Goal: Task Accomplishment & Management: Manage account settings

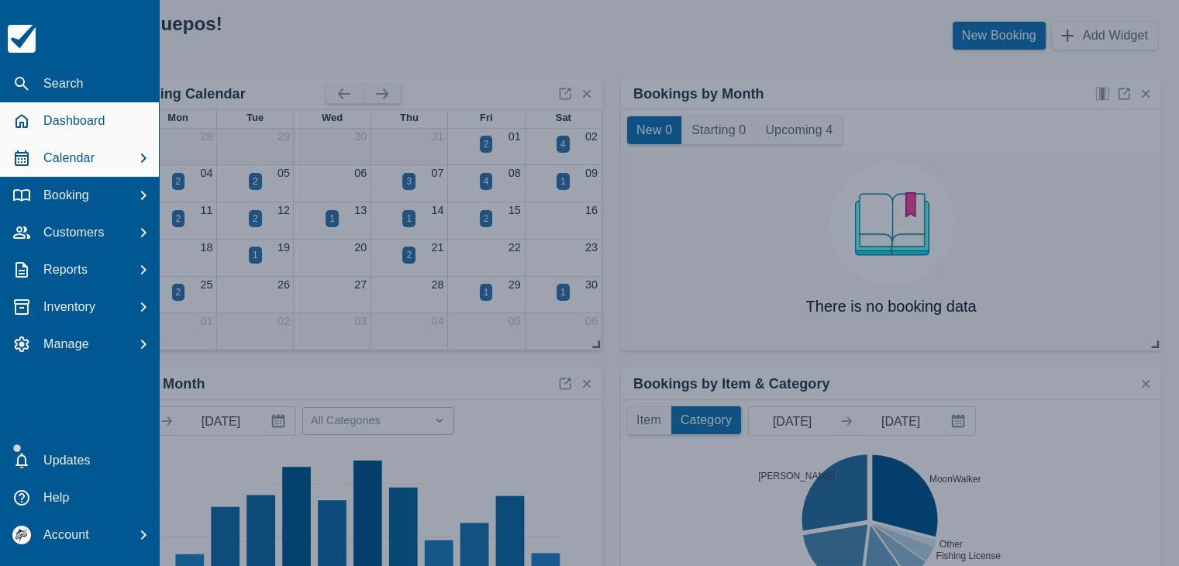
click at [80, 157] on p "Calendar" at bounding box center [68, 158] width 51 height 19
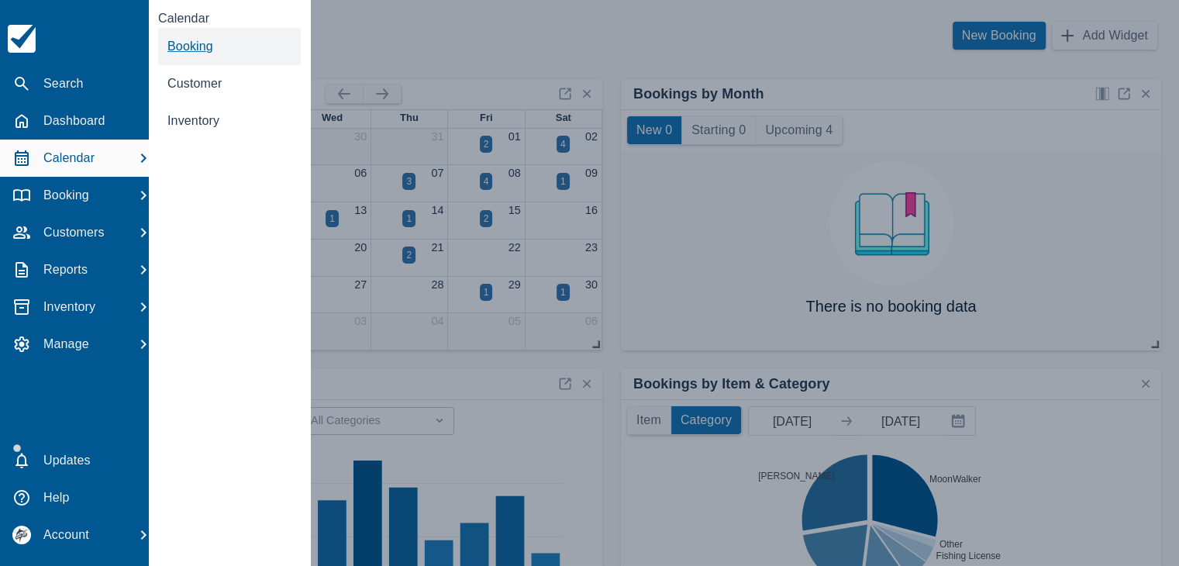
click at [191, 52] on span "Booking" at bounding box center [190, 46] width 46 height 13
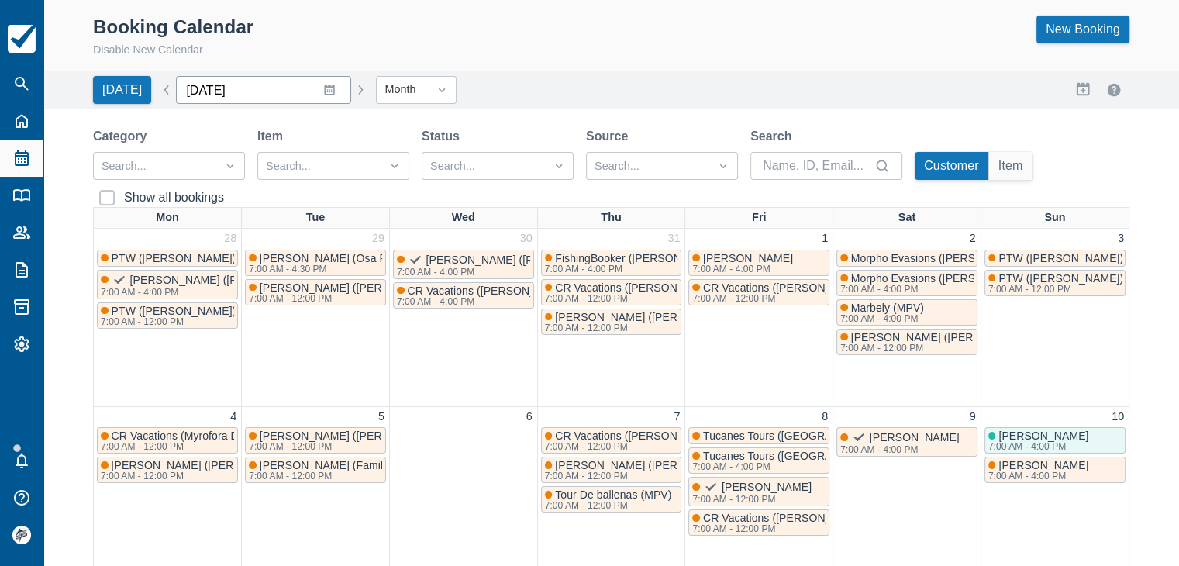
click at [318, 88] on input "August 2025" at bounding box center [263, 90] width 175 height 28
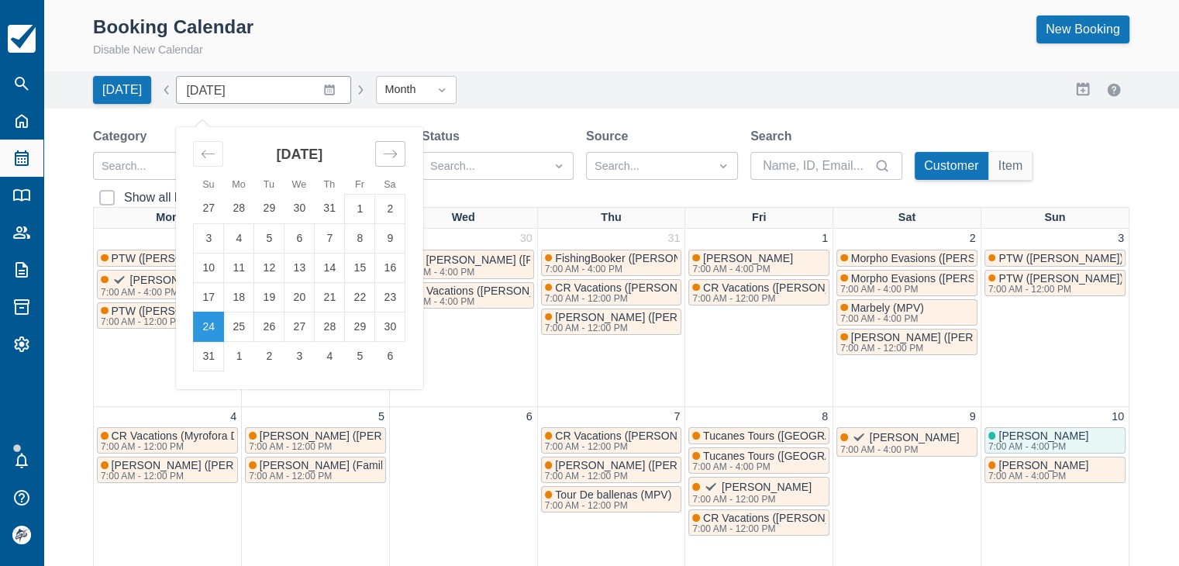
click at [385, 145] on div "Move forward to switch to the next month." at bounding box center [390, 154] width 30 height 26
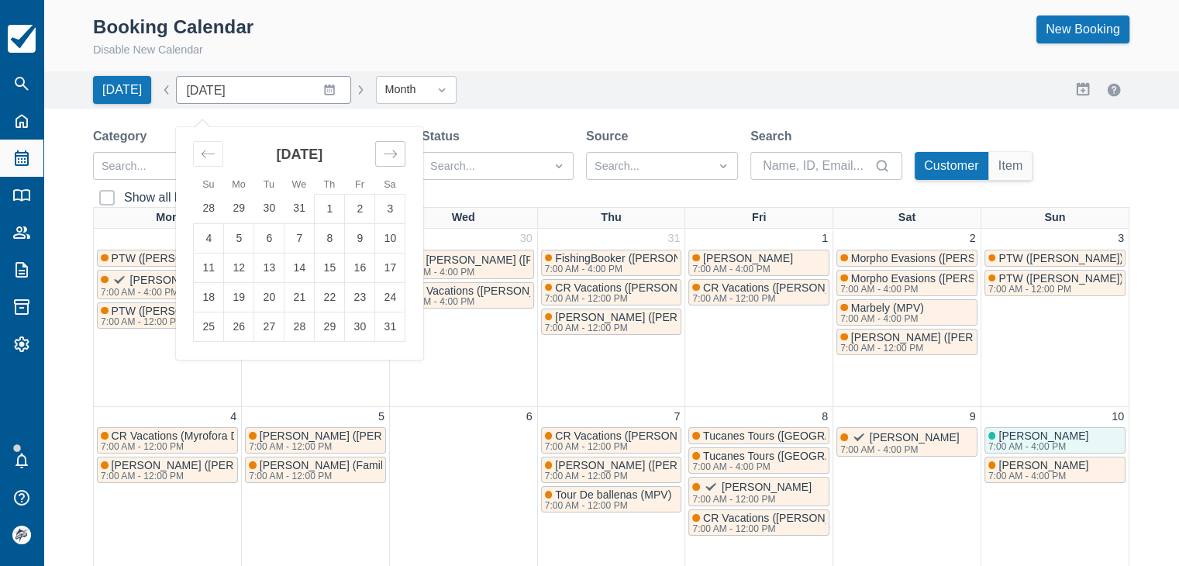
click at [385, 145] on div "Move forward to switch to the next month." at bounding box center [390, 154] width 30 height 26
click at [201, 156] on icon "Move backward to switch to the previous month." at bounding box center [208, 154] width 15 height 15
click at [325, 211] on td "1" at bounding box center [330, 208] width 30 height 29
type input "January 2026"
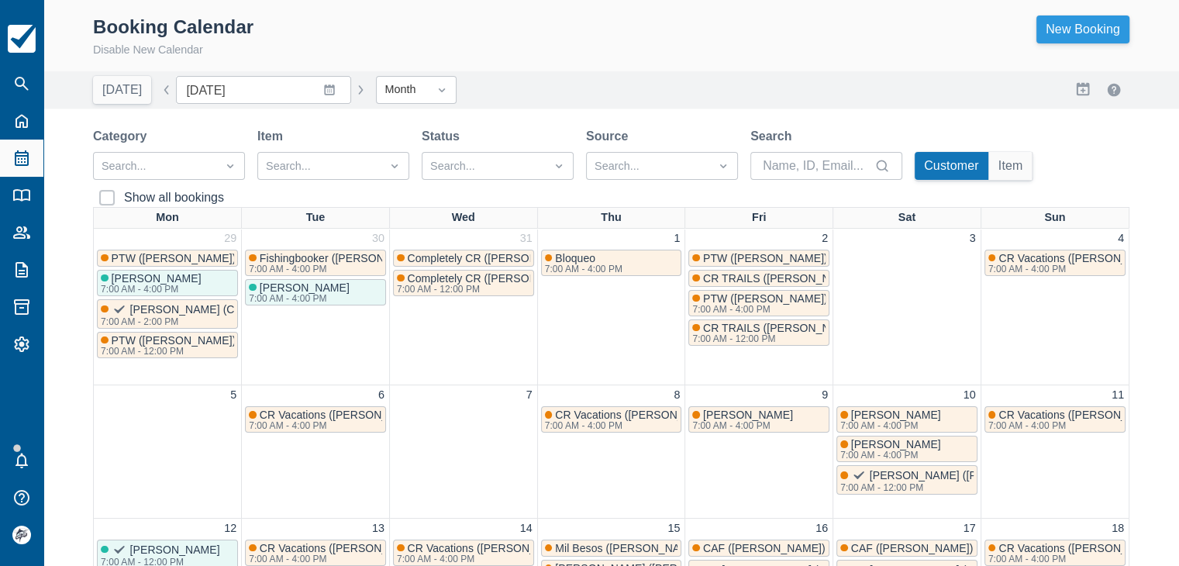
click at [1068, 30] on link "New Booking" at bounding box center [1083, 30] width 93 height 28
click at [1080, 36] on link "New Booking" at bounding box center [1083, 30] width 93 height 28
click at [1089, 28] on link "New Booking" at bounding box center [1083, 30] width 93 height 28
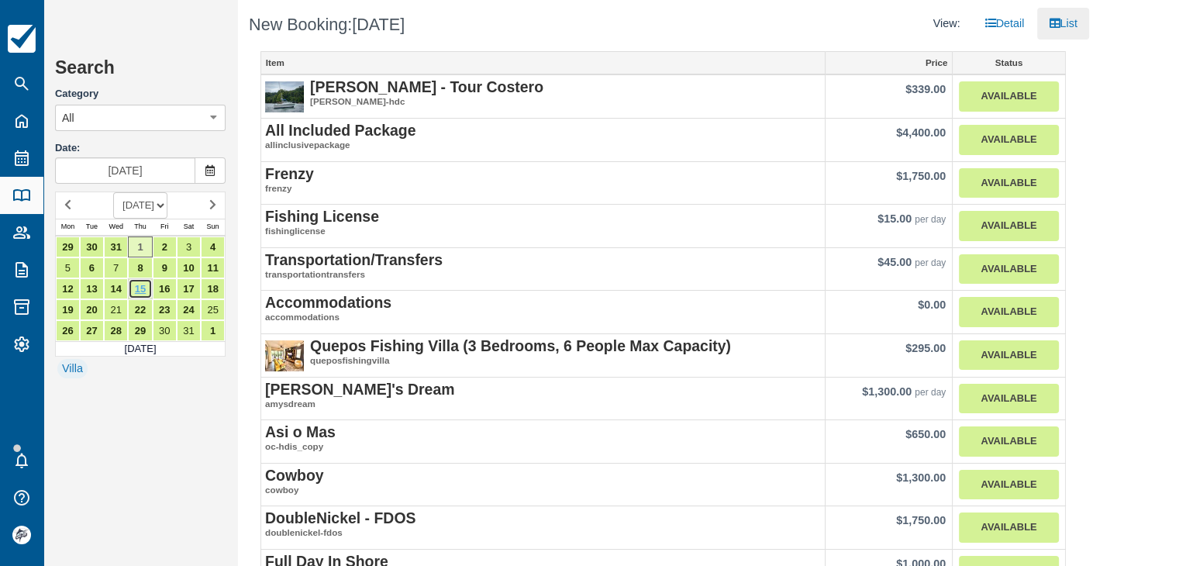
click at [140, 291] on link "15" at bounding box center [140, 288] width 24 height 21
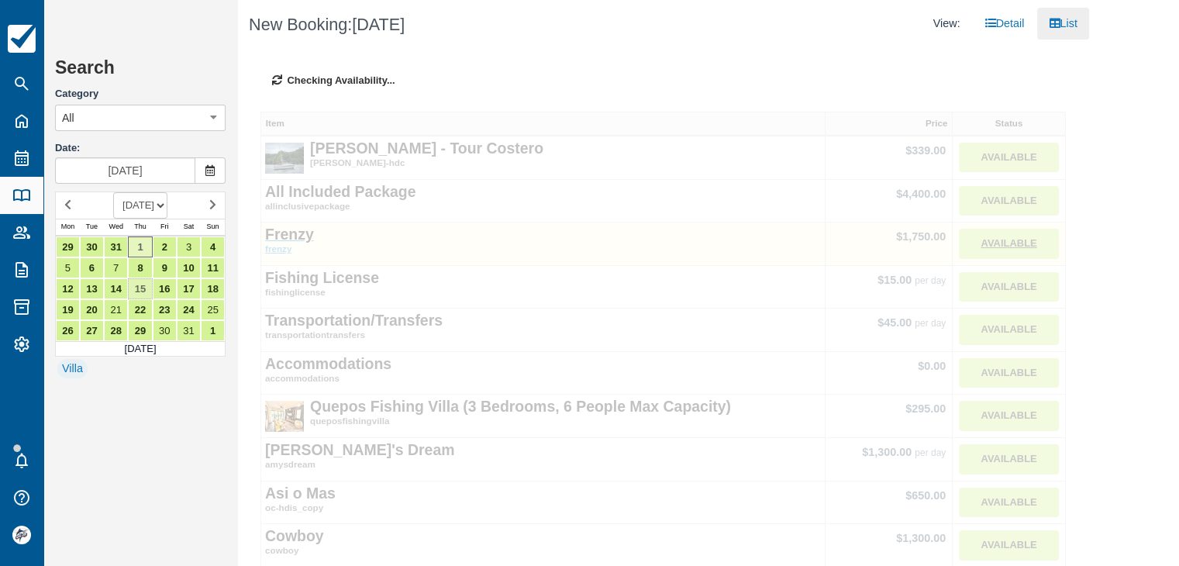
type input "Jan 15 2026"
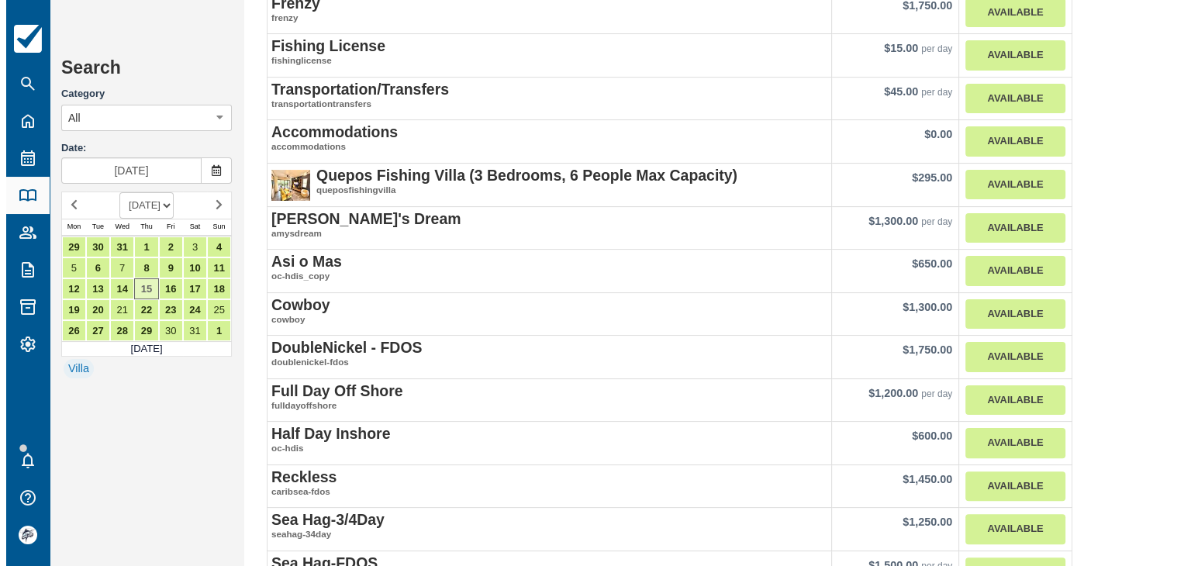
scroll to position [310, 0]
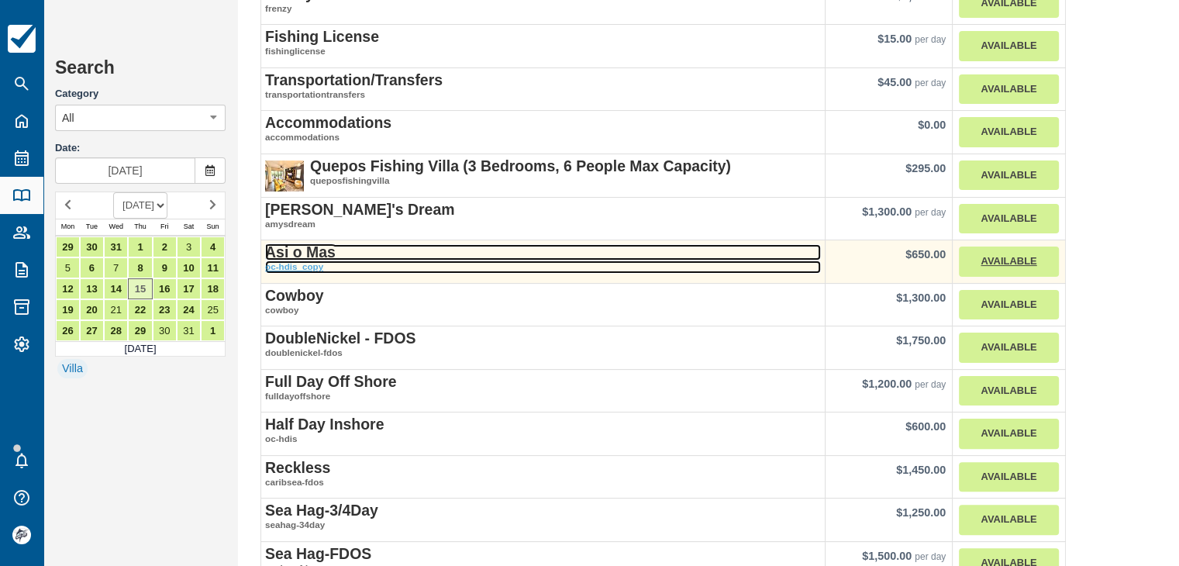
click at [313, 250] on strong "Asi o Mas" at bounding box center [300, 251] width 71 height 17
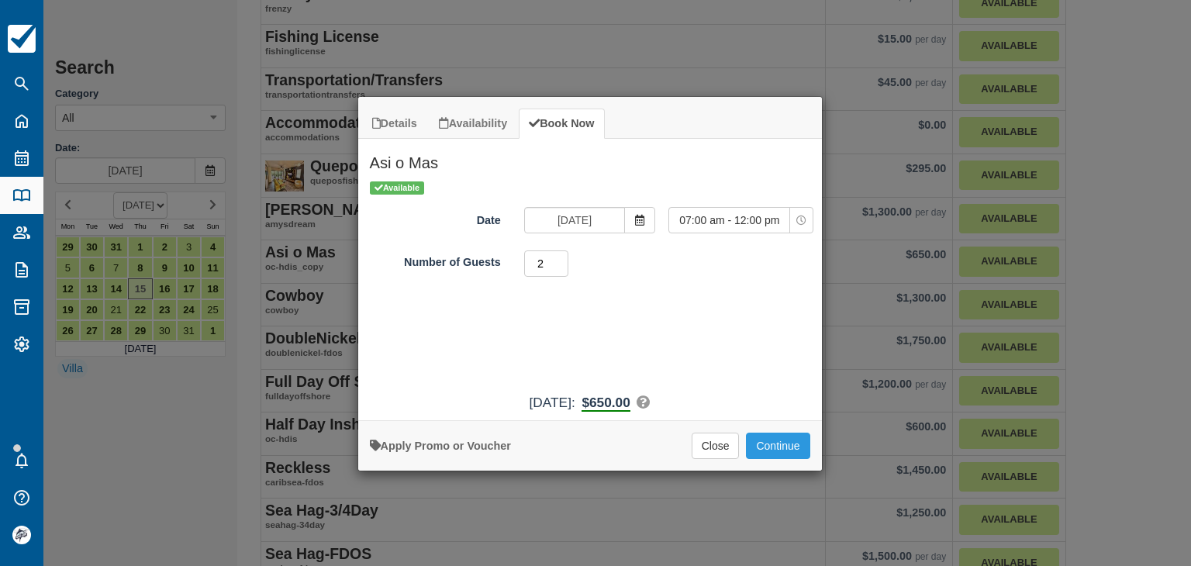
type input "2"
click at [562, 257] on input "2" at bounding box center [546, 263] width 45 height 26
click at [767, 441] on button "Continue" at bounding box center [778, 446] width 64 height 26
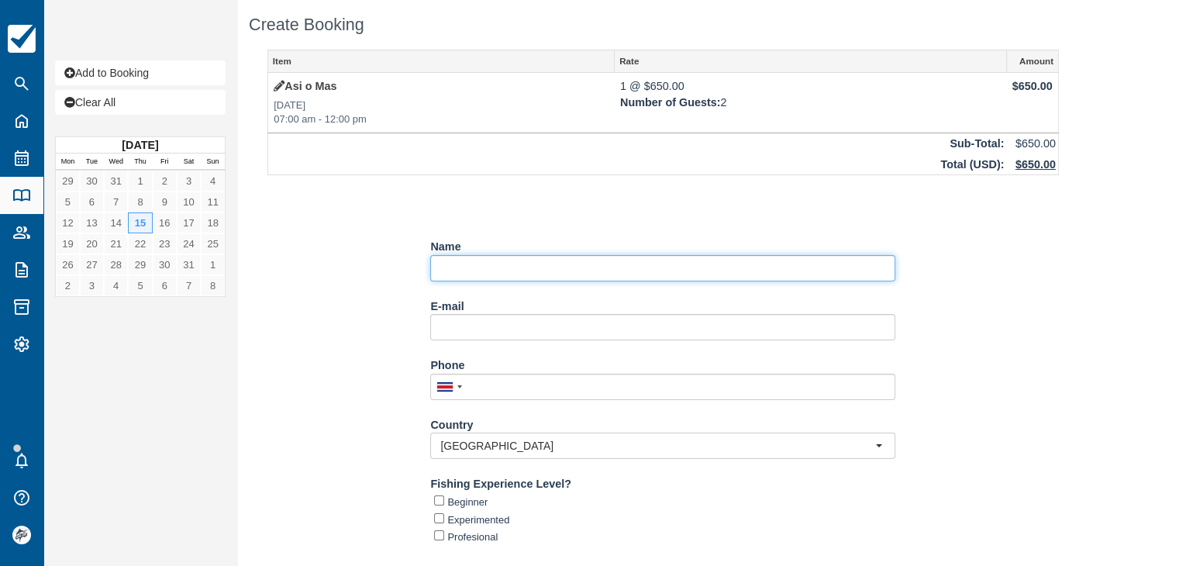
click at [468, 271] on input "Name" at bounding box center [662, 268] width 465 height 26
paste input "Megan Taylor"
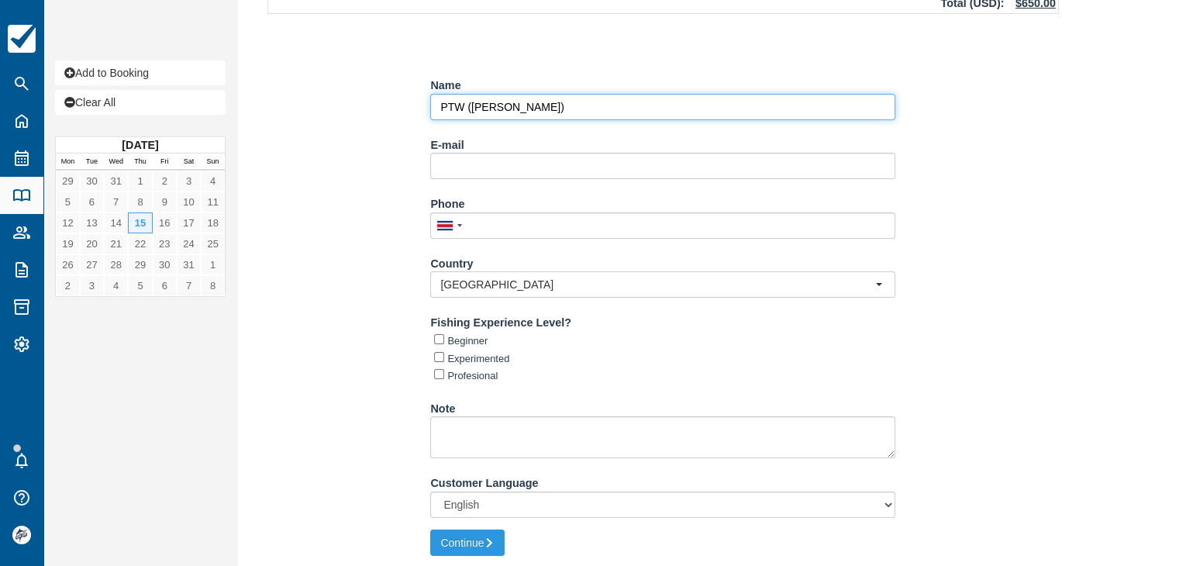
scroll to position [163, 0]
type input "PTW ([PERSON_NAME])"
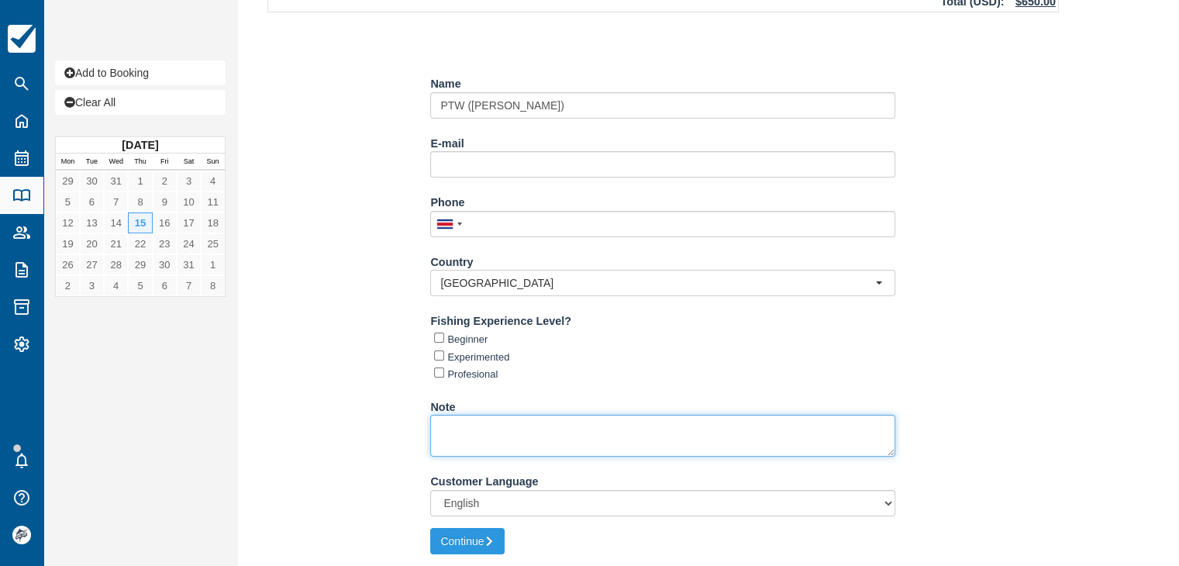
click at [548, 429] on textarea "Note" at bounding box center [662, 436] width 465 height 42
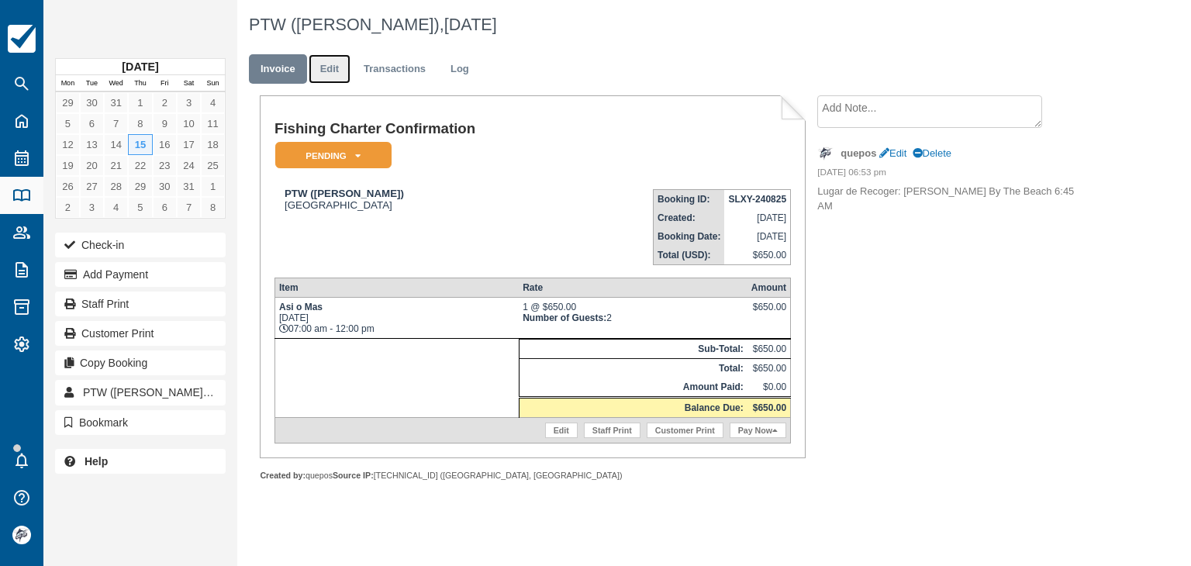
drag, startPoint x: 333, startPoint y: 70, endPoint x: 353, endPoint y: 125, distance: 58.6
click at [333, 70] on link "Edit" at bounding box center [330, 69] width 42 height 30
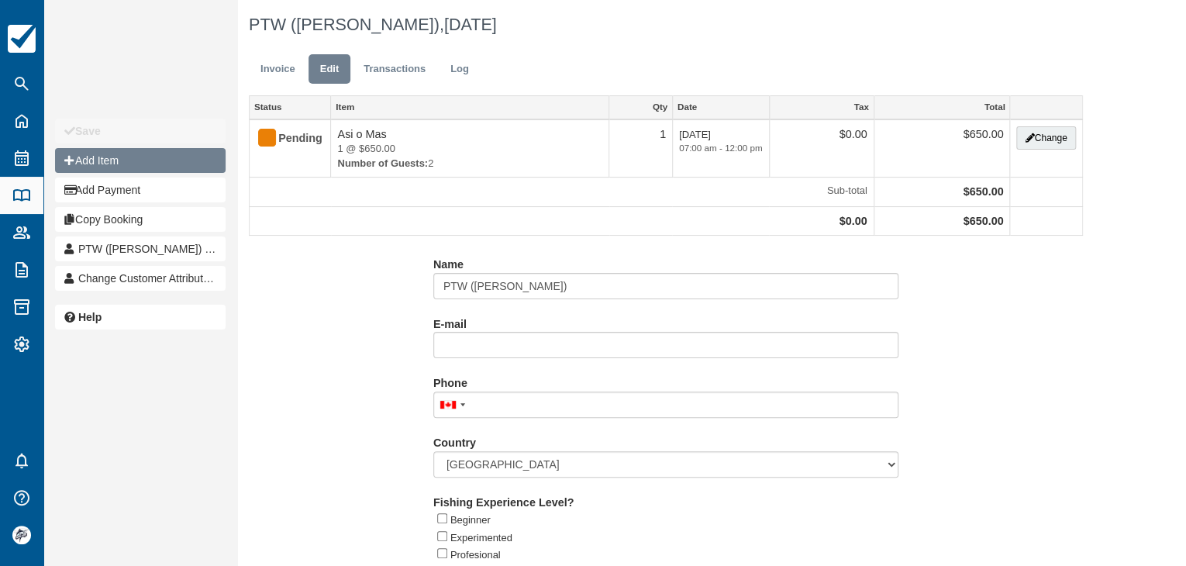
click at [153, 167] on button "Add Item" at bounding box center [140, 160] width 171 height 25
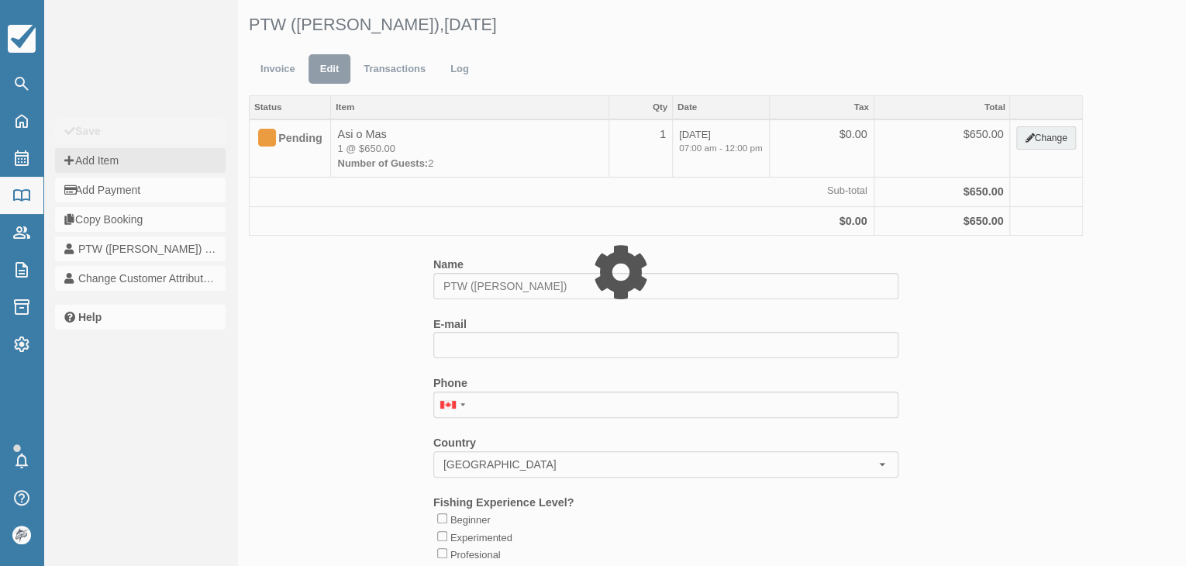
type input "0.00"
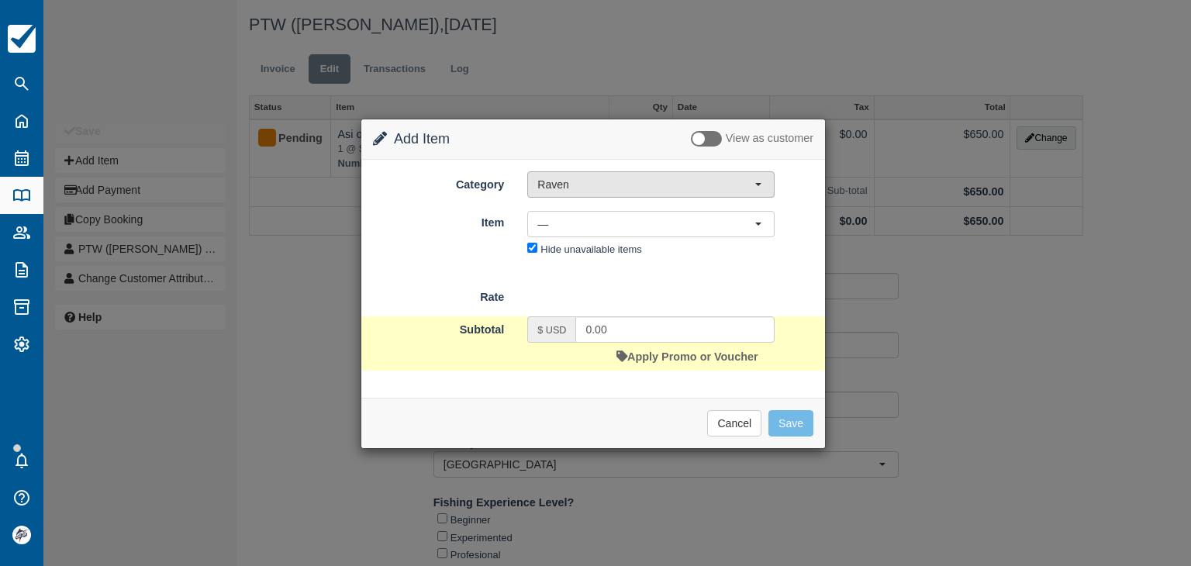
click at [569, 187] on span "Raven" at bounding box center [645, 185] width 217 height 16
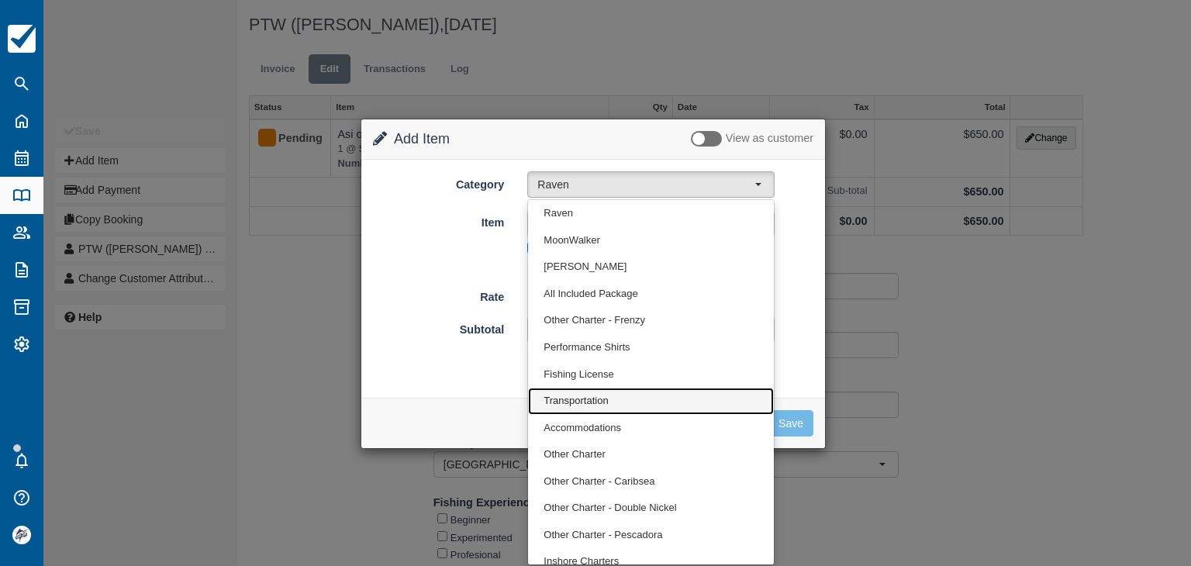
click at [571, 402] on span "Transportation" at bounding box center [576, 401] width 64 height 15
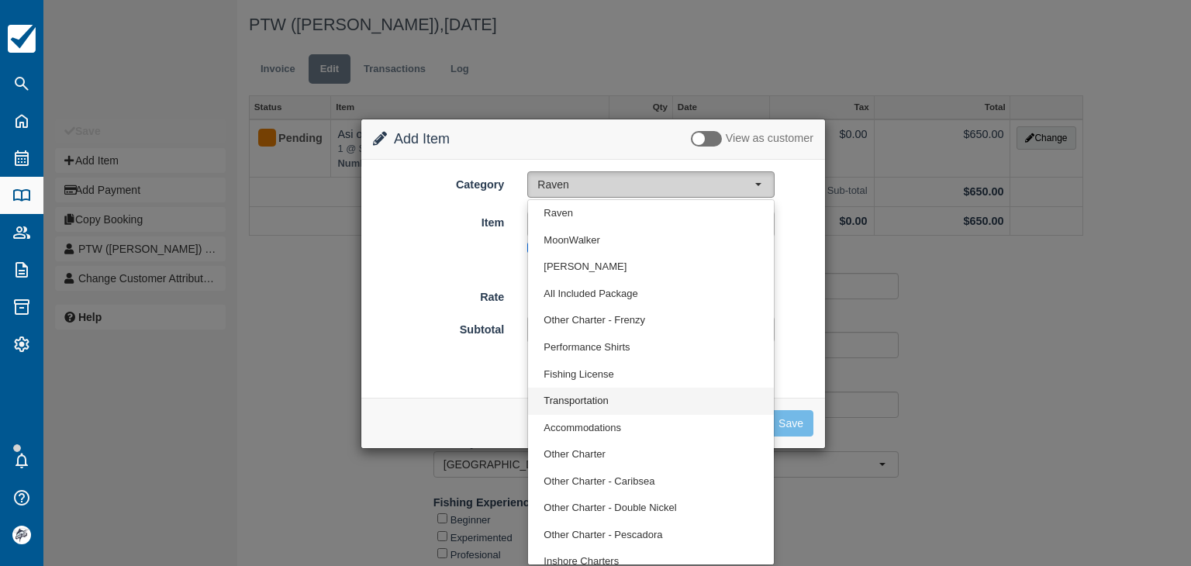
select select "10"
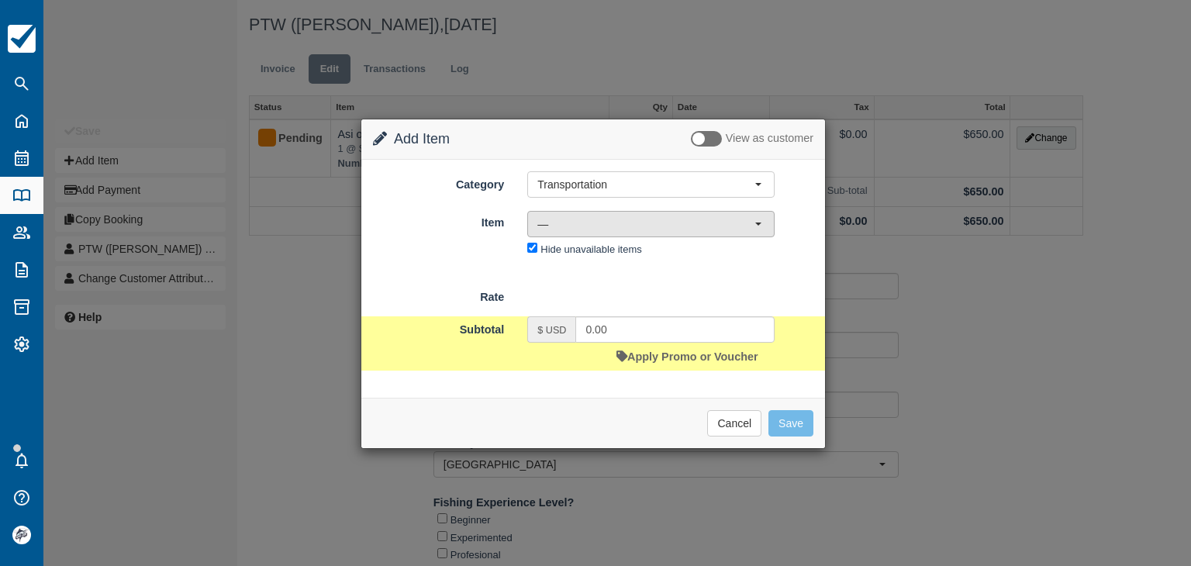
click at [554, 229] on span "—" at bounding box center [645, 224] width 217 height 16
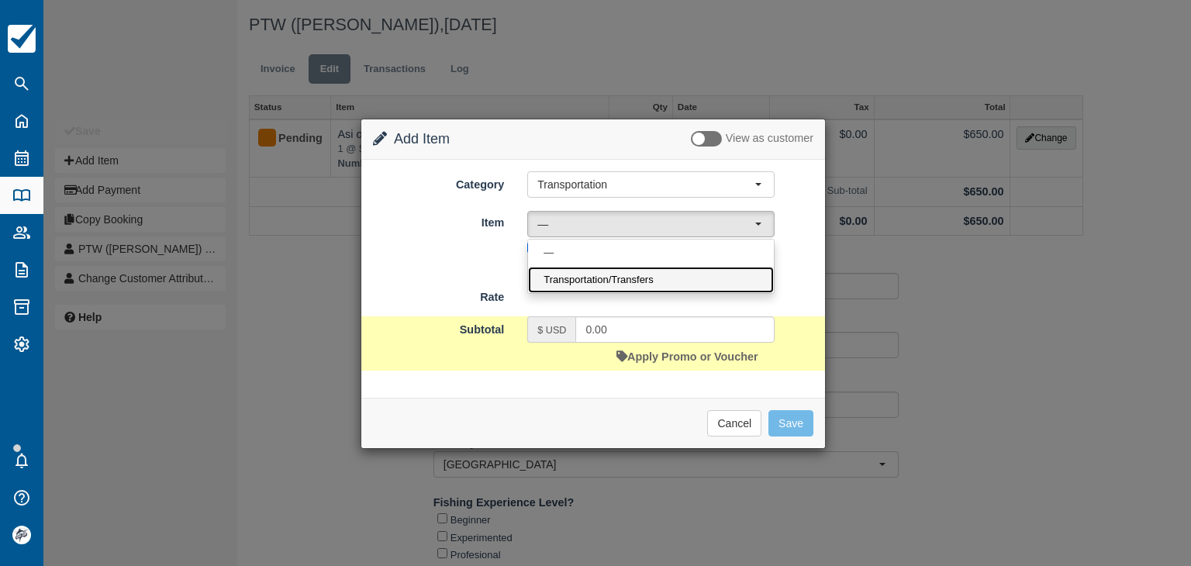
click at [574, 277] on span "Transportation/Transfers" at bounding box center [598, 280] width 109 height 15
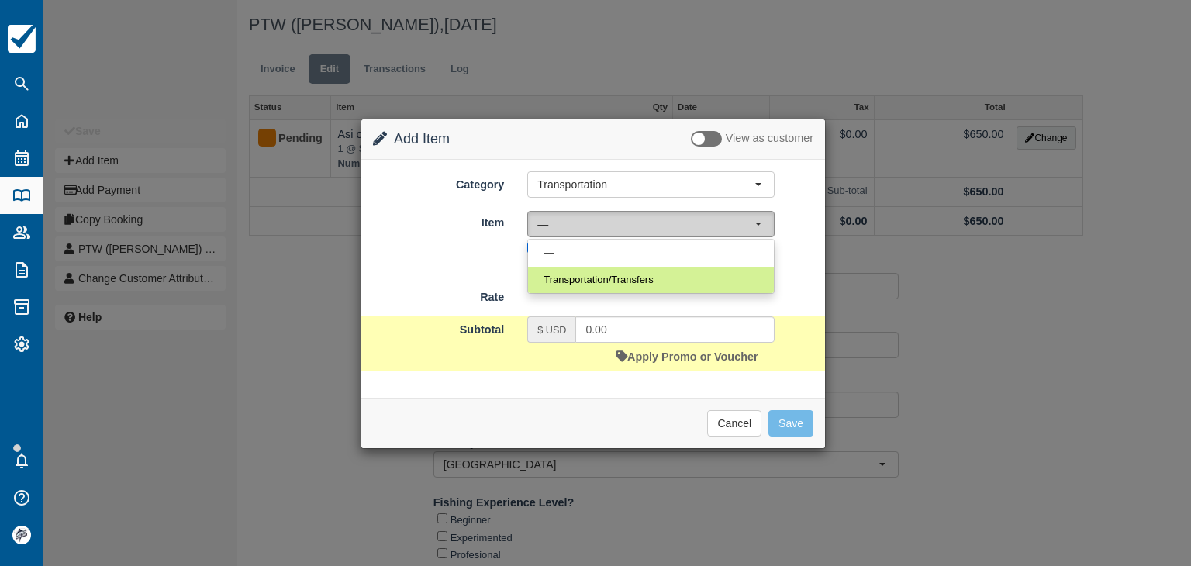
select select "17"
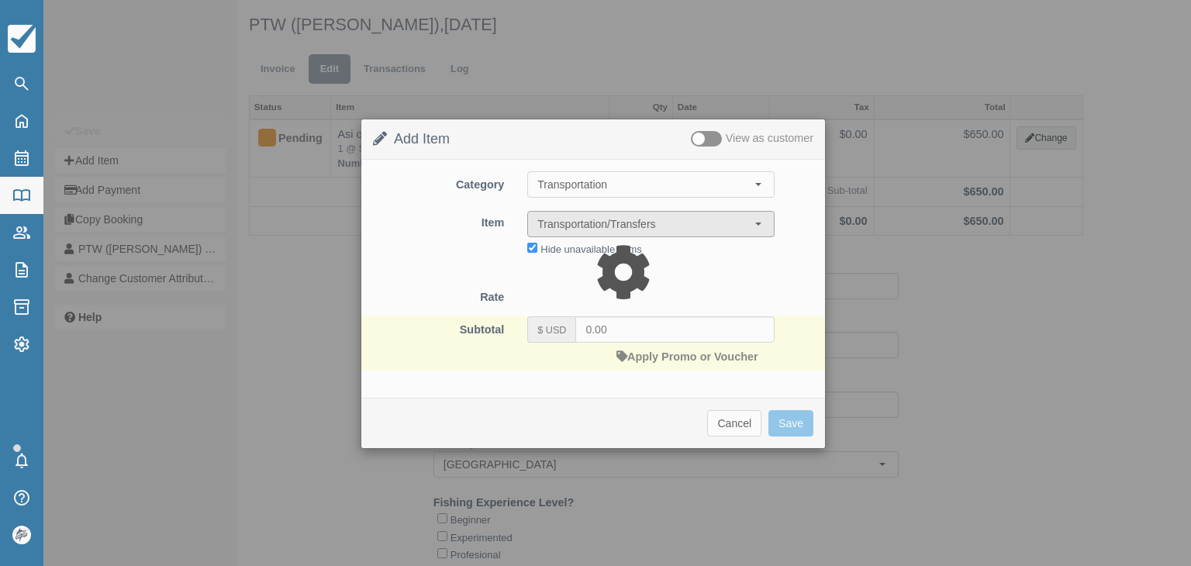
type input "45.00"
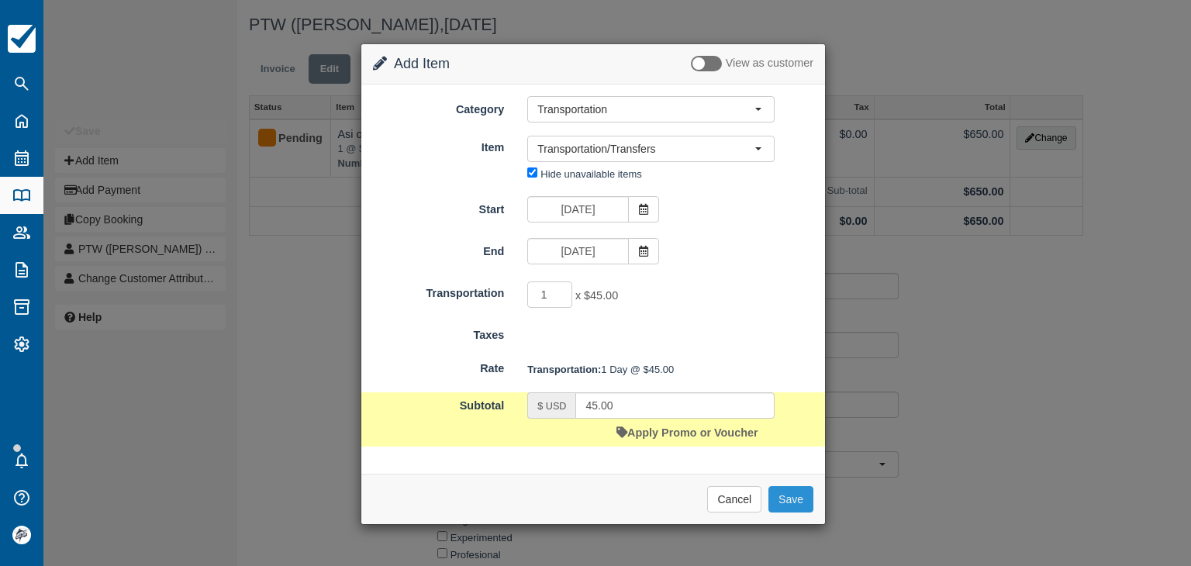
click at [789, 500] on button "Save" at bounding box center [790, 499] width 45 height 26
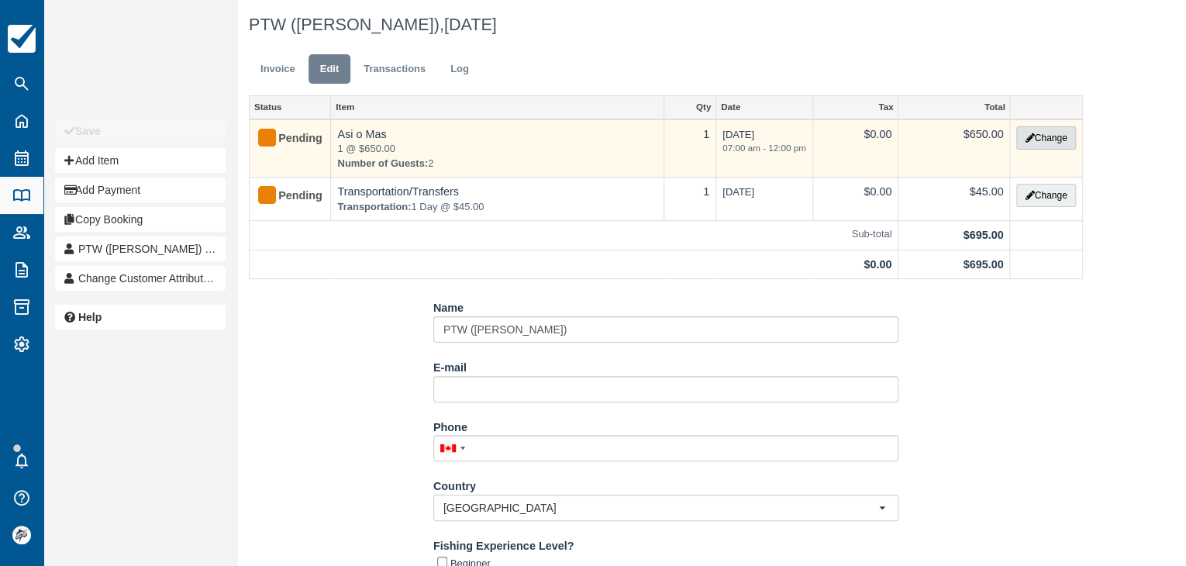
click at [1057, 135] on button "Change" at bounding box center [1046, 137] width 59 height 23
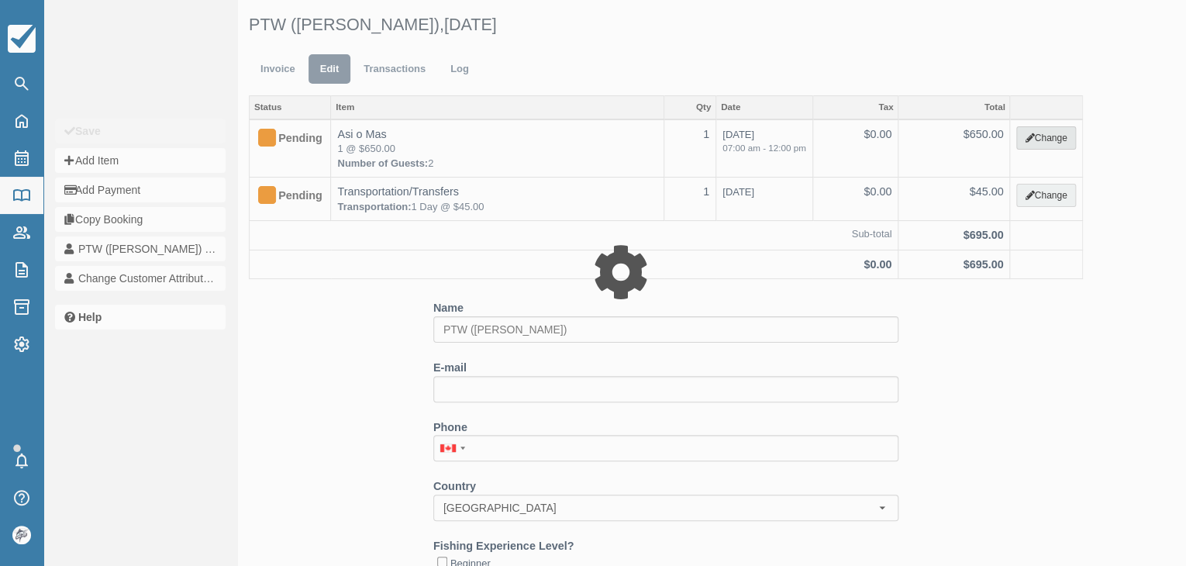
select select "8"
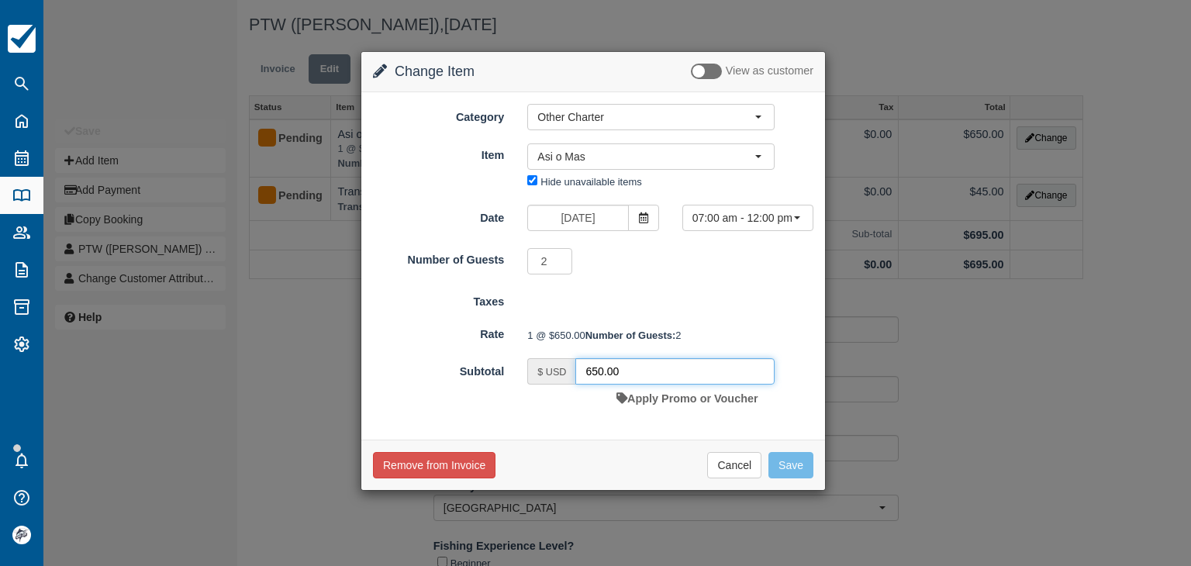
drag, startPoint x: 590, startPoint y: 392, endPoint x: 526, endPoint y: 392, distance: 64.4
click at [537, 385] on div "$ USD 650.00" at bounding box center [650, 371] width 247 height 26
type input "624.90"
click at [788, 478] on button "Save" at bounding box center [790, 465] width 45 height 26
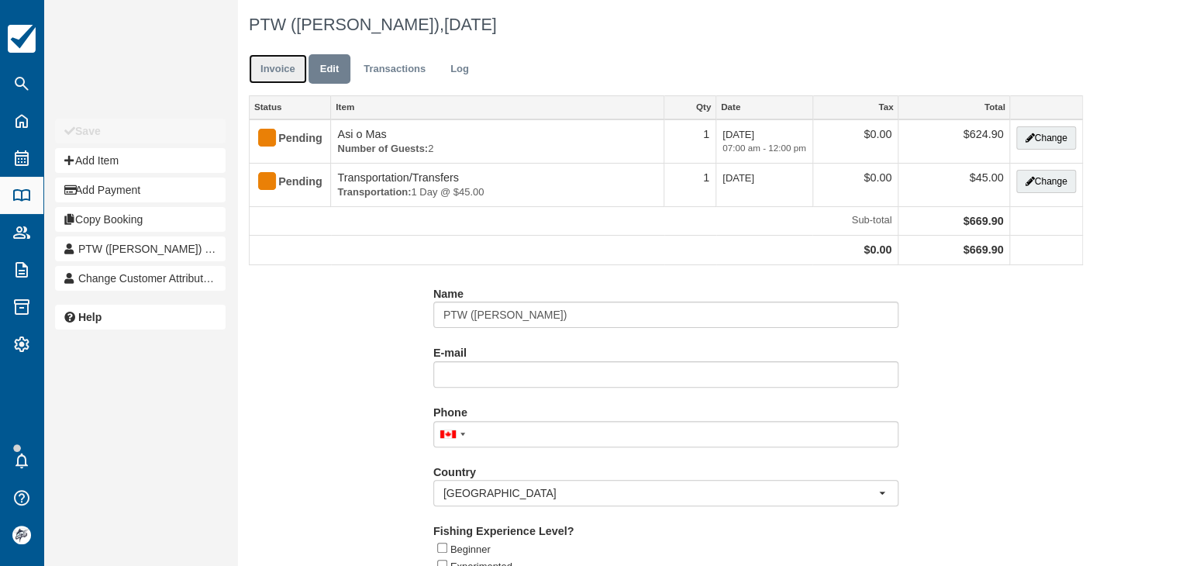
click at [276, 73] on link "Invoice" at bounding box center [278, 69] width 58 height 30
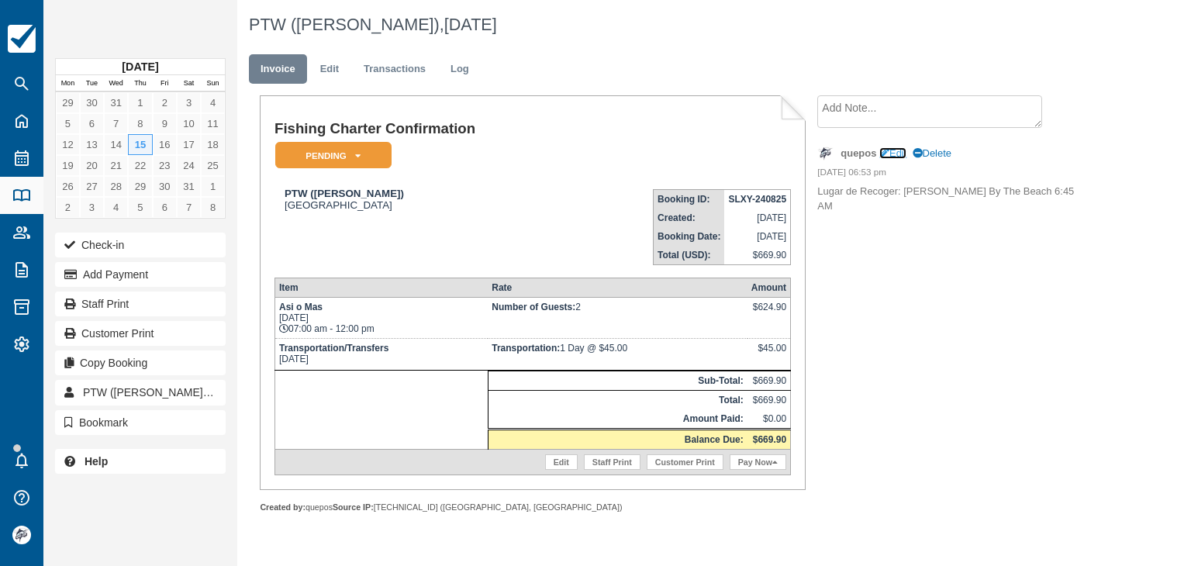
click at [899, 156] on link "Edit" at bounding box center [892, 153] width 27 height 12
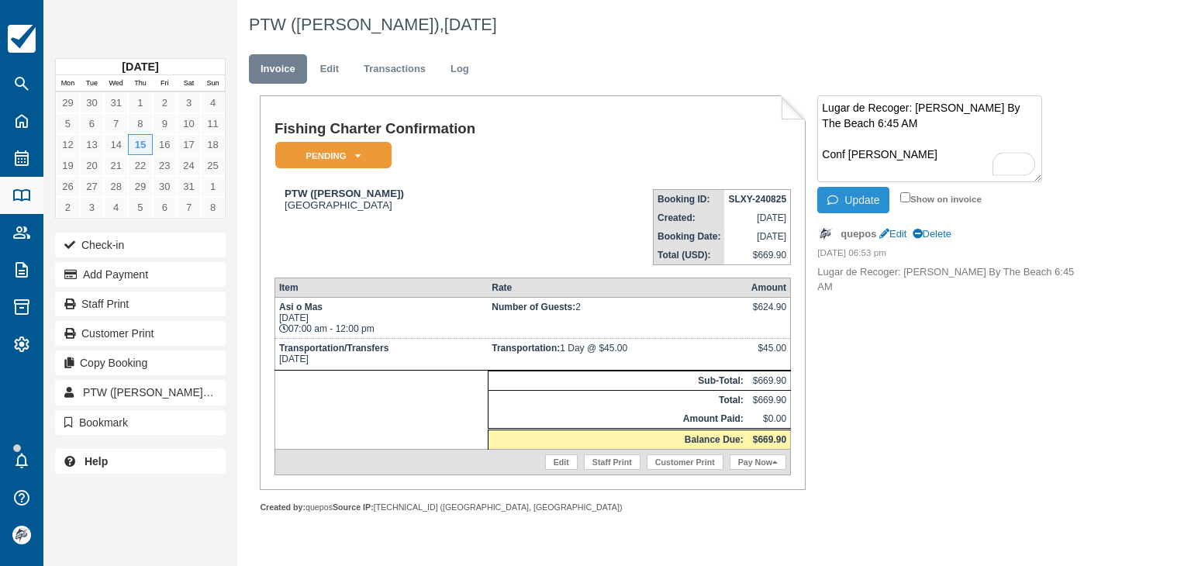
type textarea "Lugar de Recoger: [PERSON_NAME] By The Beach 6:45 AM Conf [PERSON_NAME]"
click at [855, 196] on button "Update" at bounding box center [853, 200] width 72 height 26
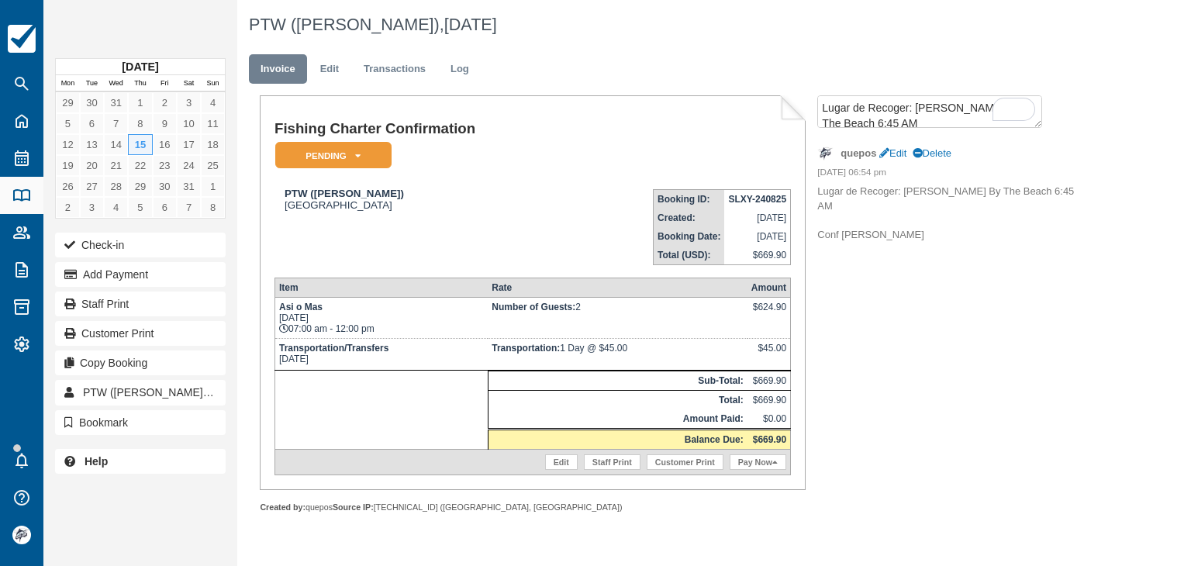
click at [736, 199] on strong "SLXY-240825" at bounding box center [757, 199] width 58 height 11
click at [735, 199] on strong "SLXY-240825" at bounding box center [757, 199] width 58 height 11
copy tbody "SLXY-240825"
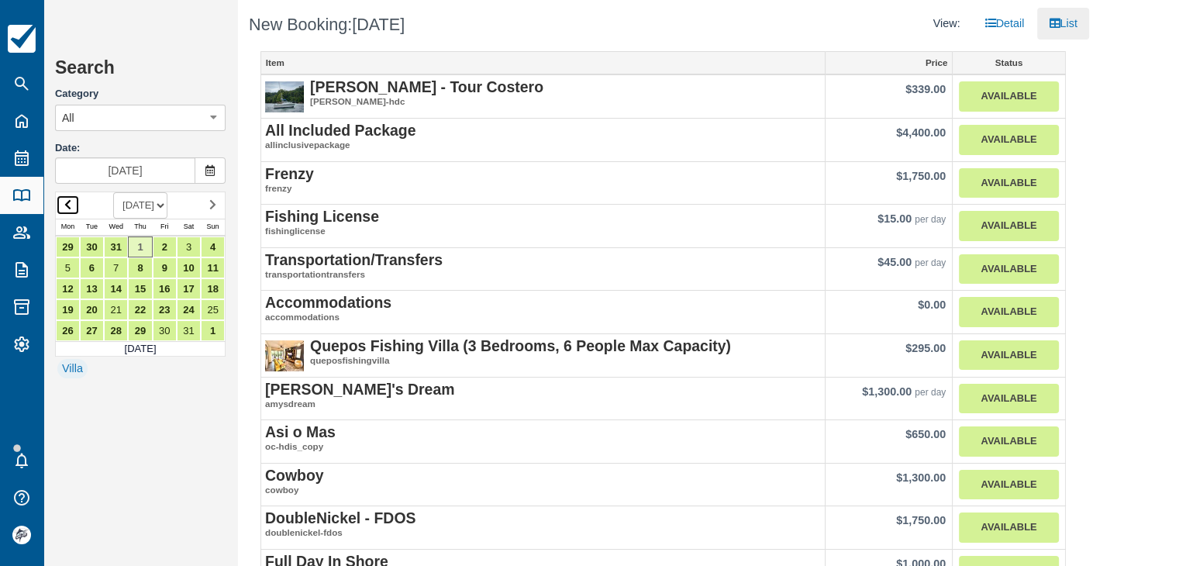
click at [67, 208] on icon at bounding box center [67, 204] width 7 height 11
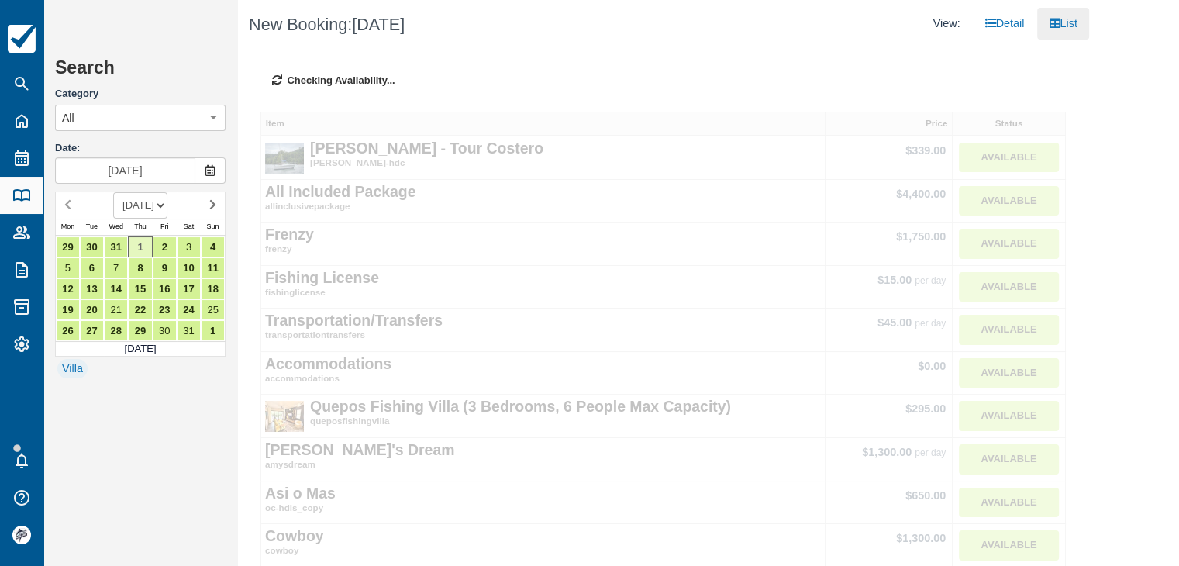
type input "[DATE]"
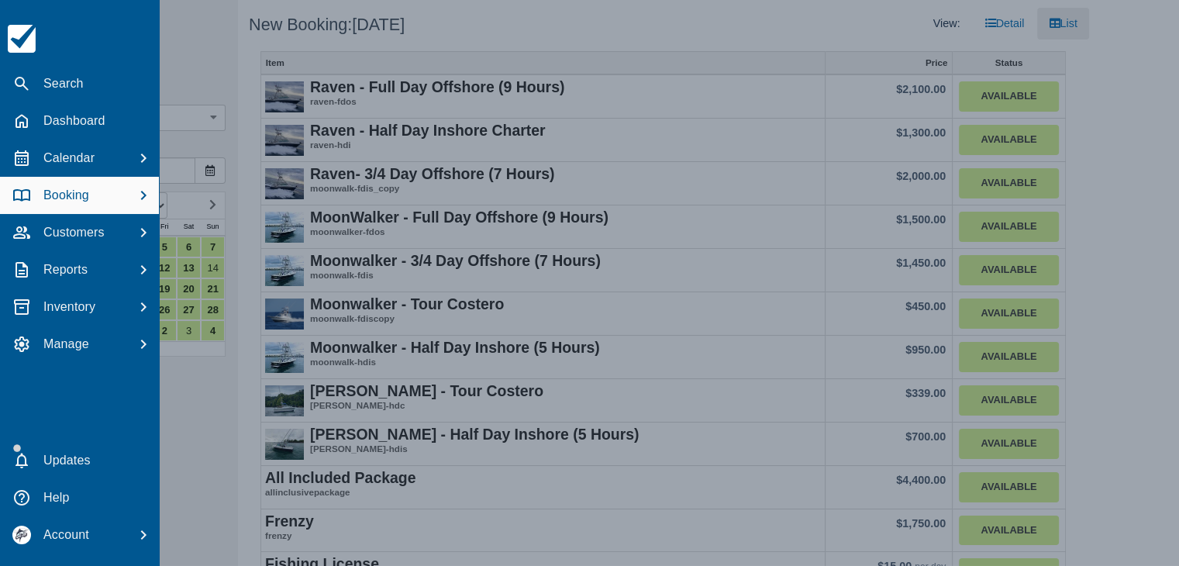
drag, startPoint x: 83, startPoint y: 195, endPoint x: 109, endPoint y: 183, distance: 28.4
click at [84, 195] on p "Booking" at bounding box center [66, 195] width 46 height 19
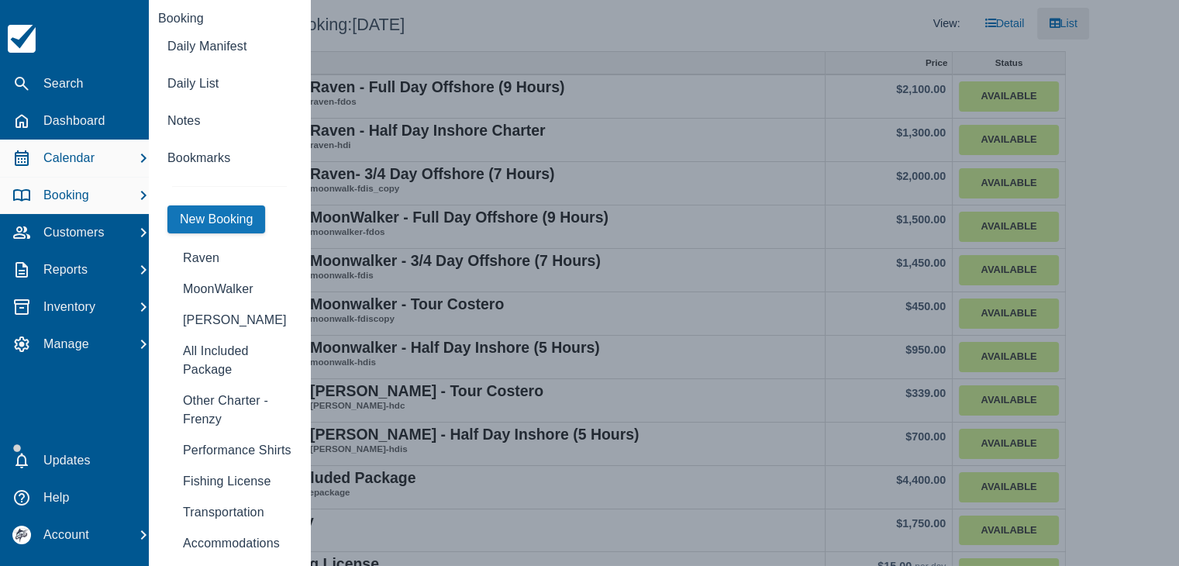
click at [68, 167] on p "Calendar" at bounding box center [68, 158] width 51 height 19
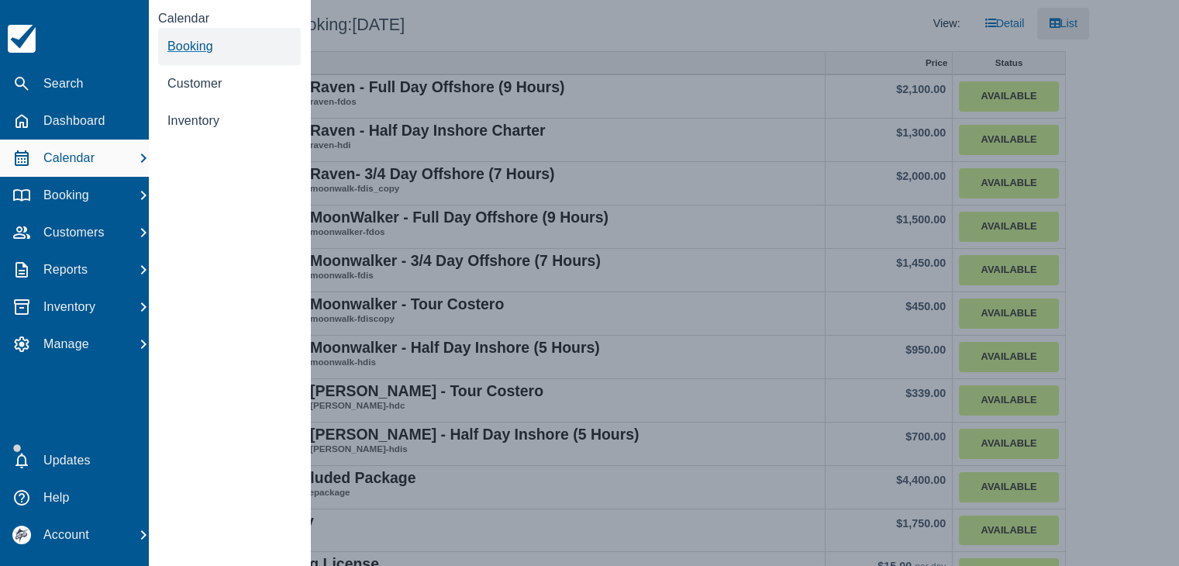
click at [190, 48] on span "Booking" at bounding box center [190, 46] width 46 height 13
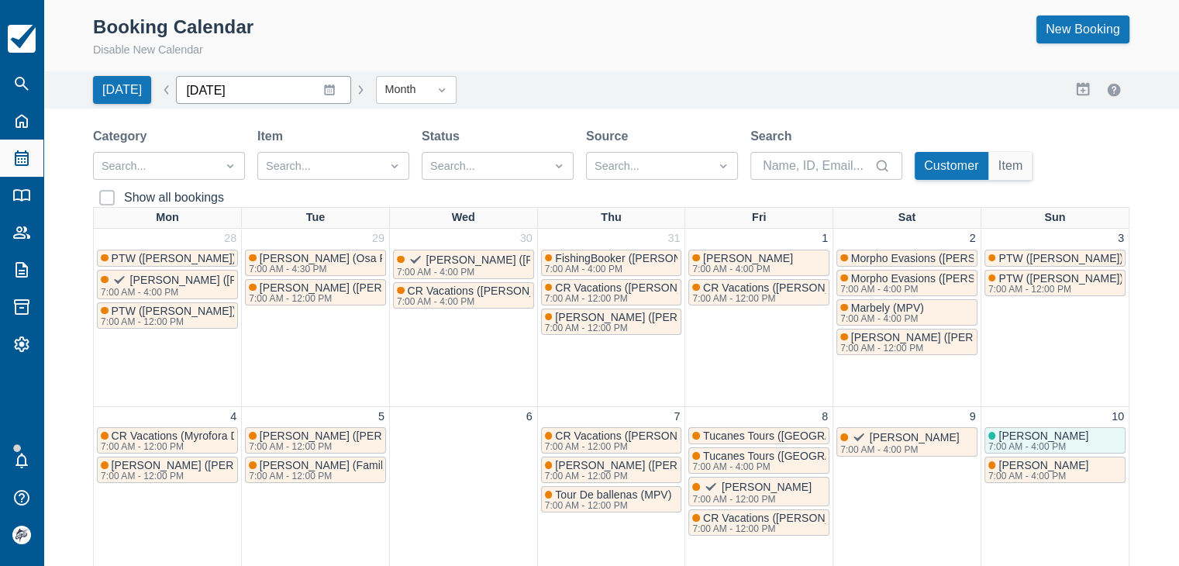
click at [320, 90] on input "[DATE]" at bounding box center [263, 90] width 175 height 28
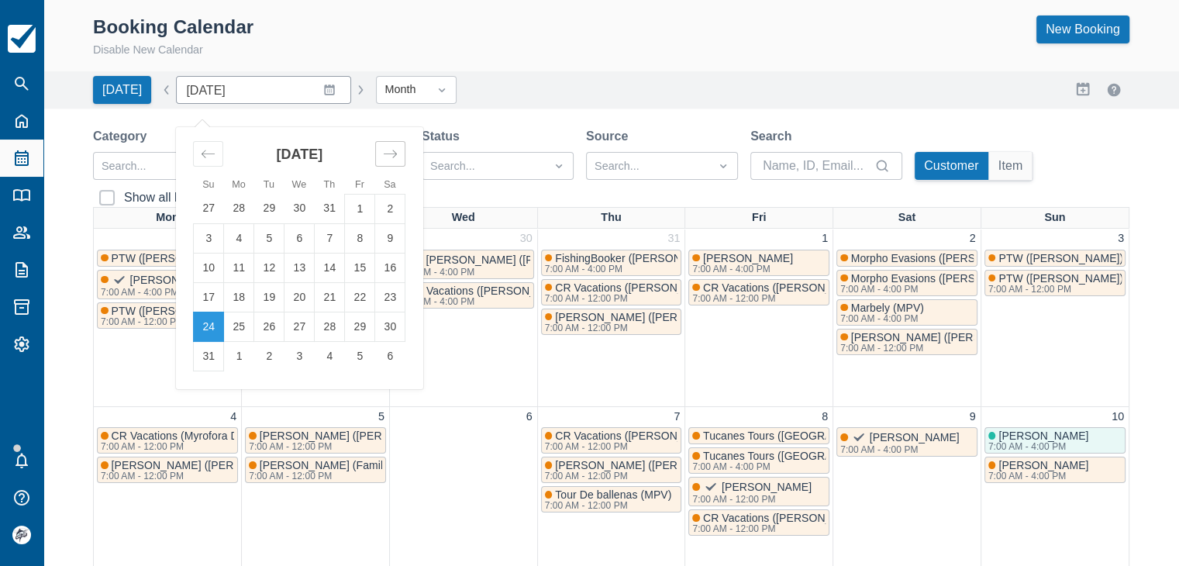
click at [385, 147] on icon "Move forward to switch to the next month." at bounding box center [390, 154] width 15 height 15
click at [235, 214] on td "1" at bounding box center [239, 208] width 30 height 29
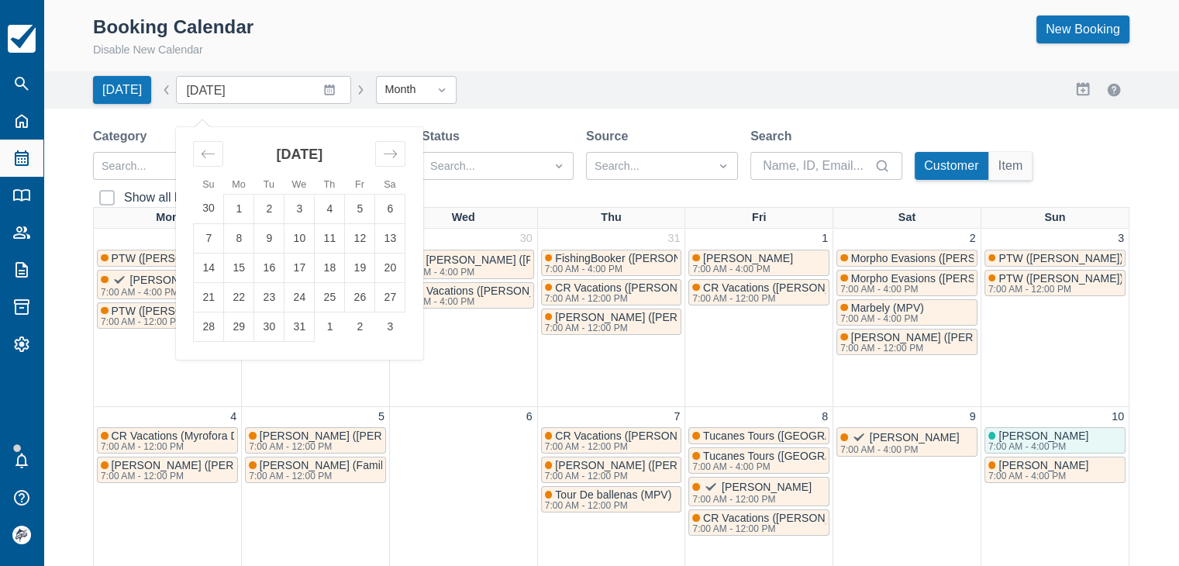
type input "[DATE]"
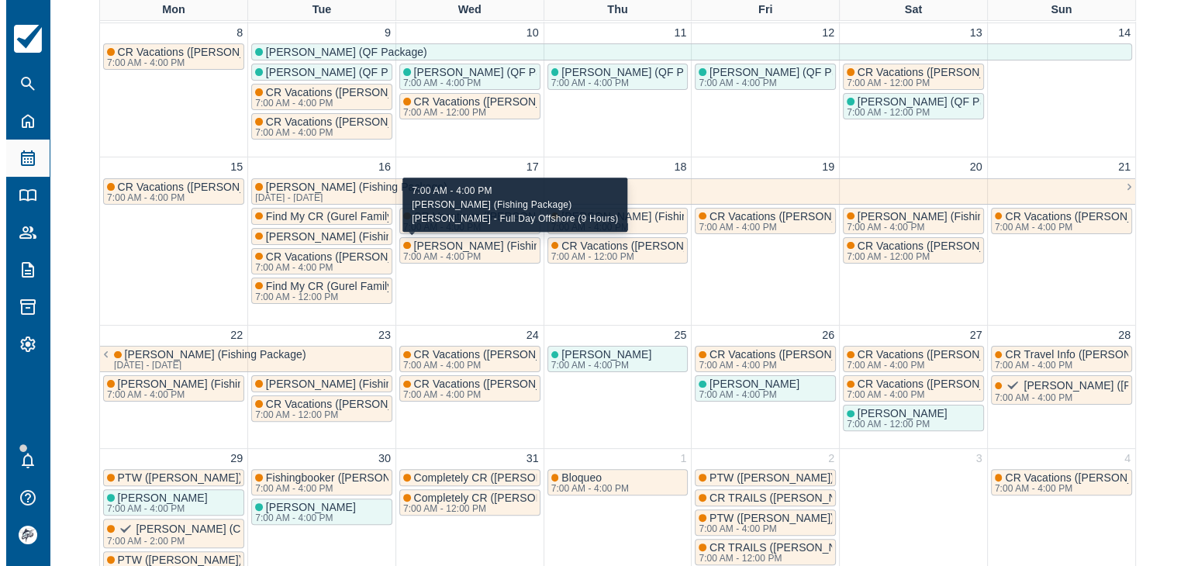
scroll to position [388, 0]
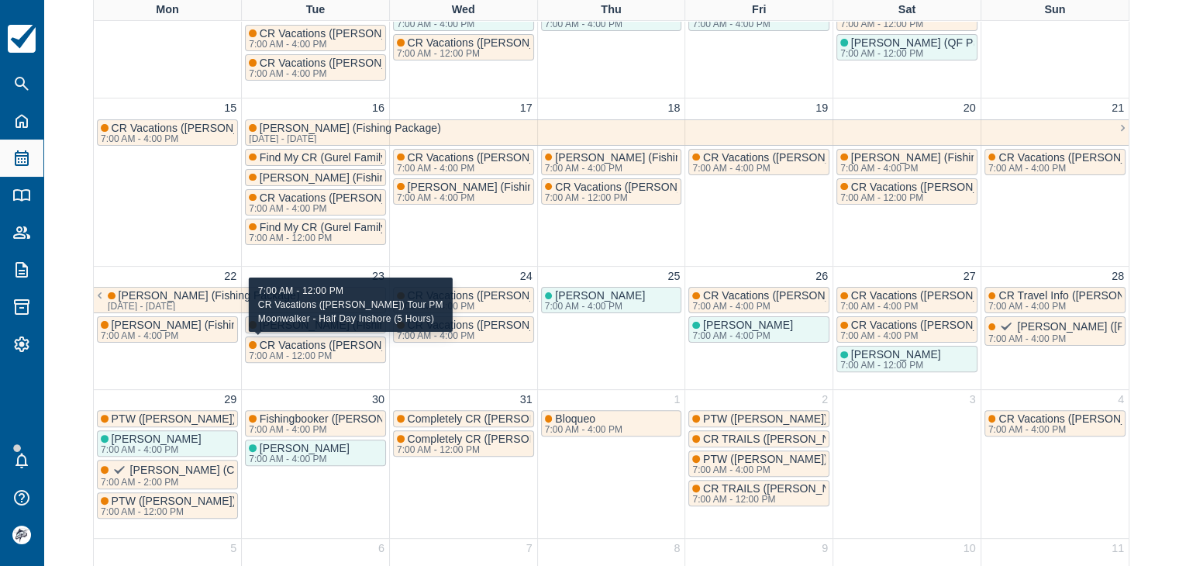
click at [301, 353] on div "7:00 AM - 12:00 PM" at bounding box center [358, 355] width 218 height 9
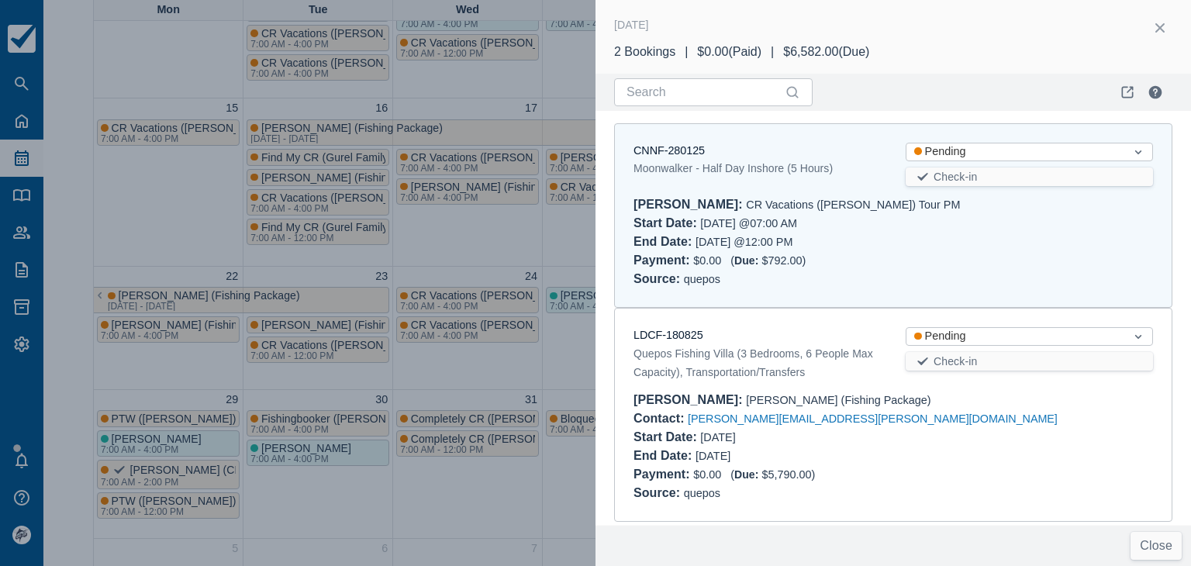
scroll to position [9, 0]
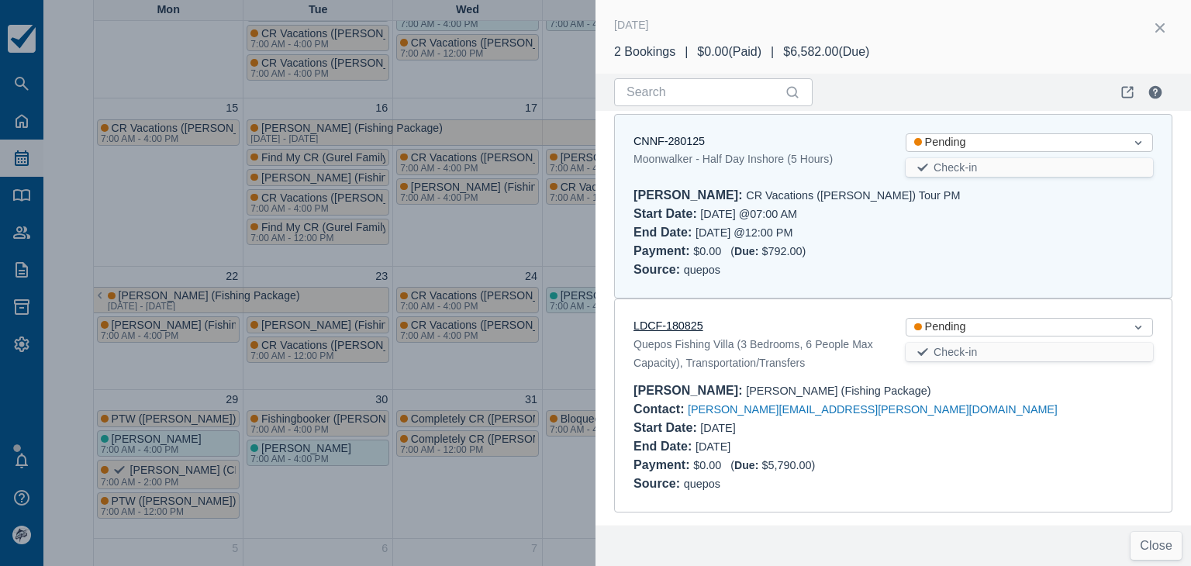
click at [675, 323] on link "LDCF-180825" at bounding box center [669, 325] width 70 height 12
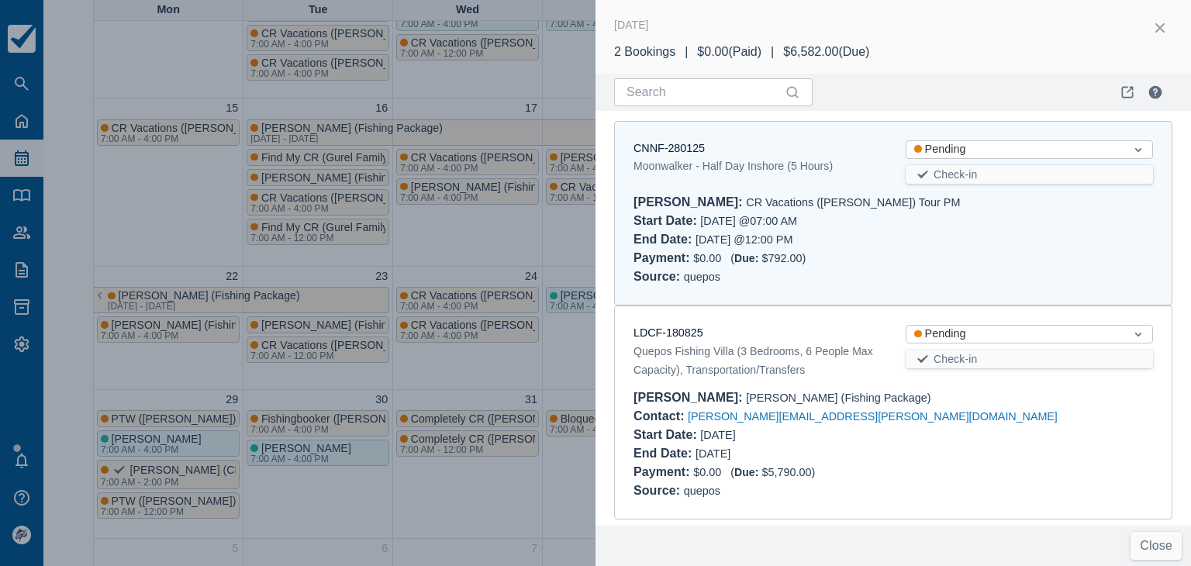
scroll to position [0, 0]
click at [680, 144] on link "CNNF-280125" at bounding box center [669, 150] width 71 height 12
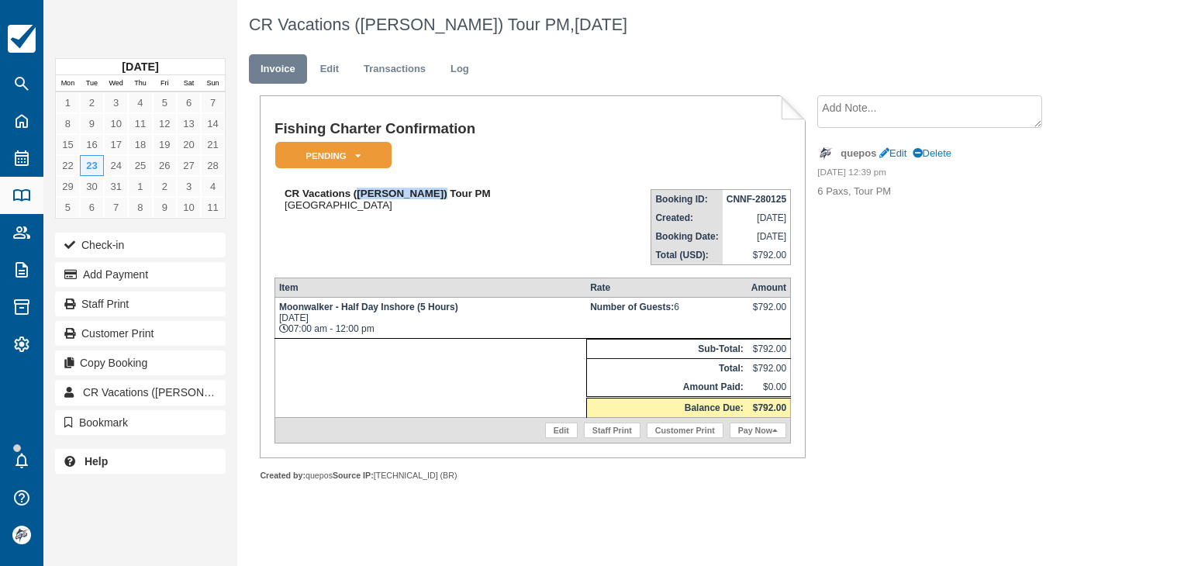
drag, startPoint x: 432, startPoint y: 192, endPoint x: 360, endPoint y: 194, distance: 72.2
click at [360, 194] on strong "CR Vacations ([PERSON_NAME]) Tour PM" at bounding box center [388, 194] width 206 height 12
copy strong "[PERSON_NAME]"
click at [330, 64] on link "Edit" at bounding box center [330, 69] width 42 height 30
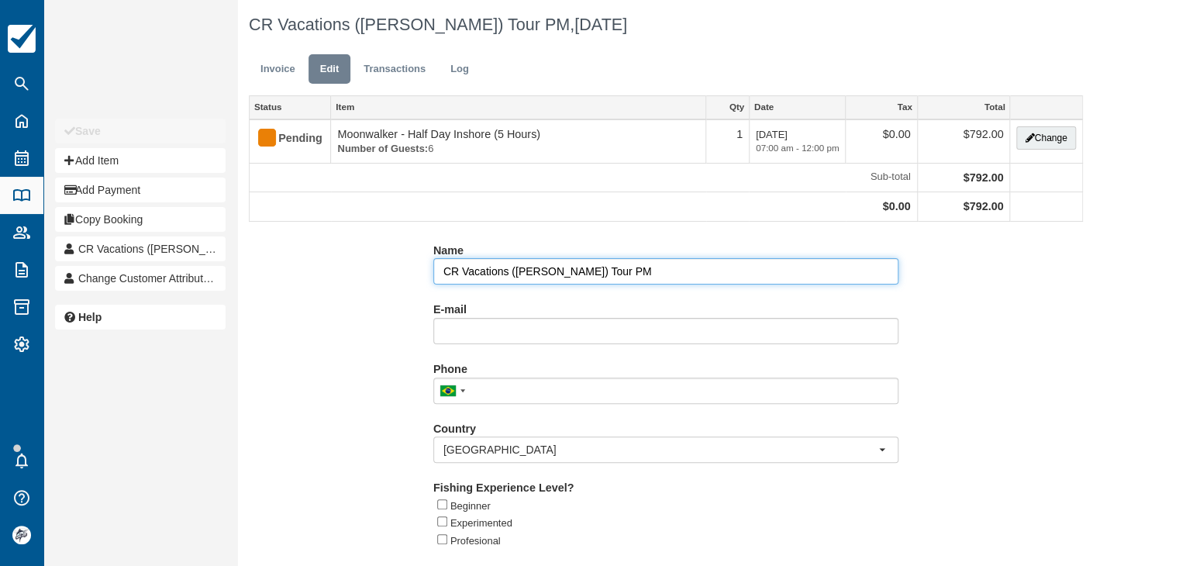
click at [649, 271] on input "CR Vacations (Tiffany Nedrow) Tour PM" at bounding box center [665, 271] width 465 height 26
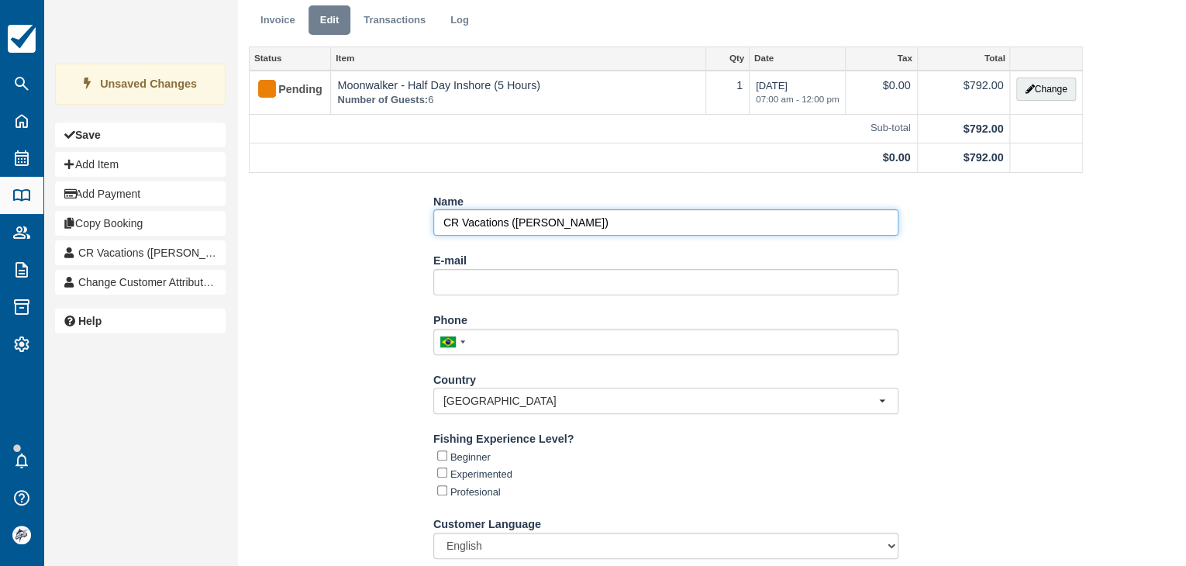
scroll to position [91, 0]
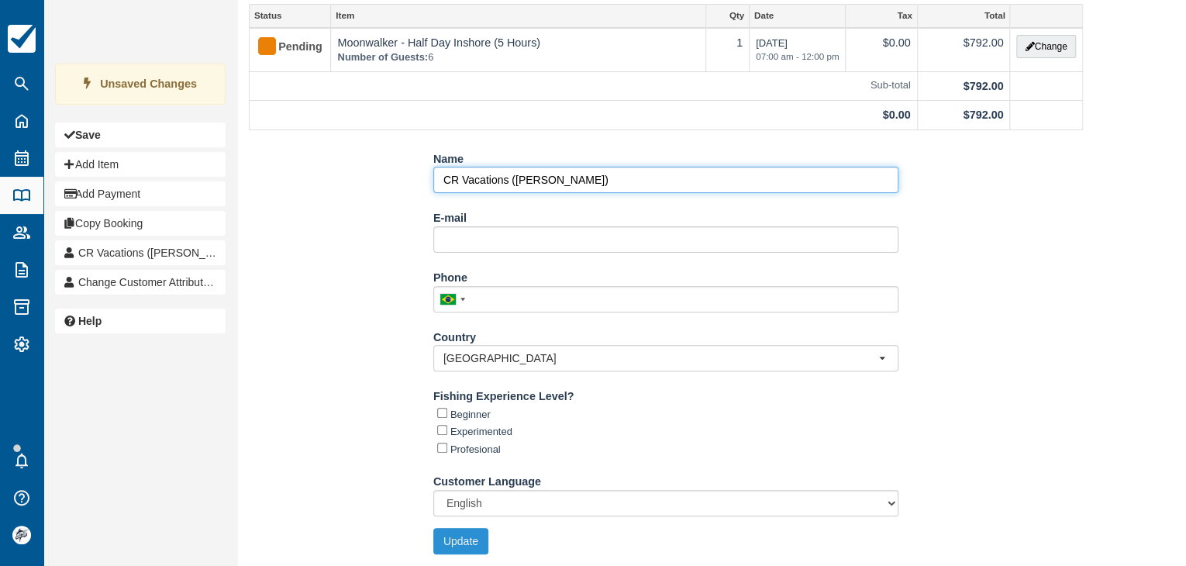
type input "CR Vacations ([PERSON_NAME])"
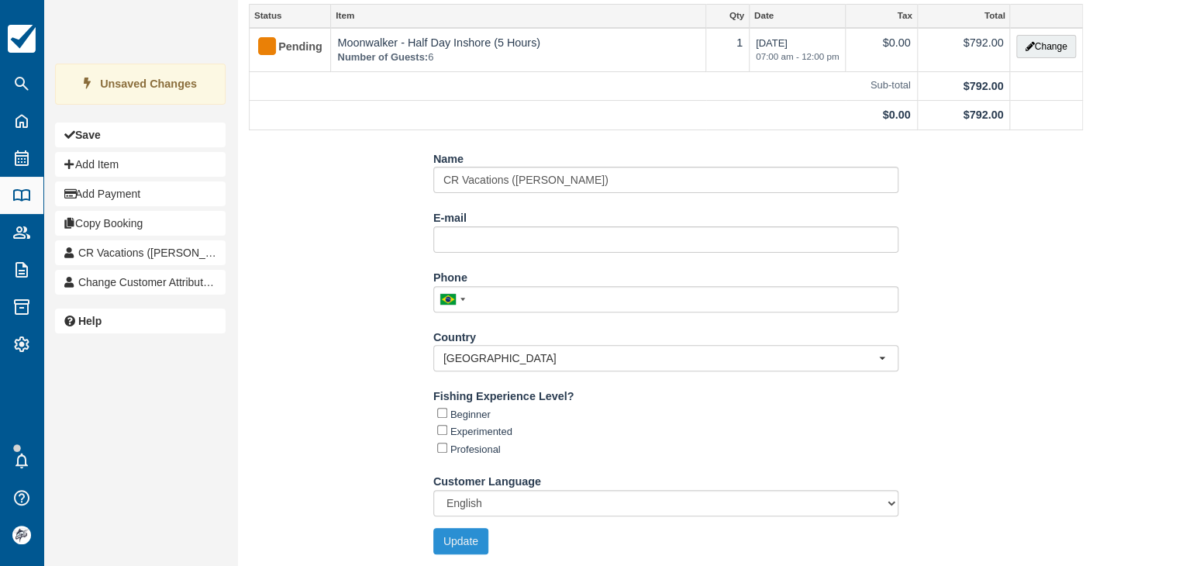
click at [465, 537] on button "Update" at bounding box center [460, 541] width 55 height 26
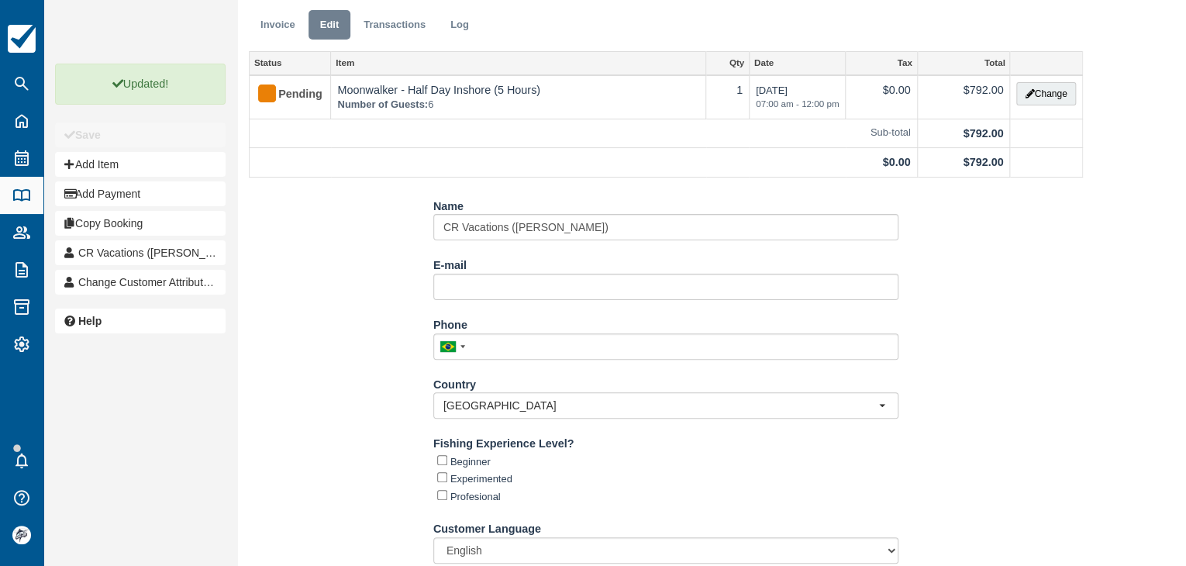
scroll to position [0, 0]
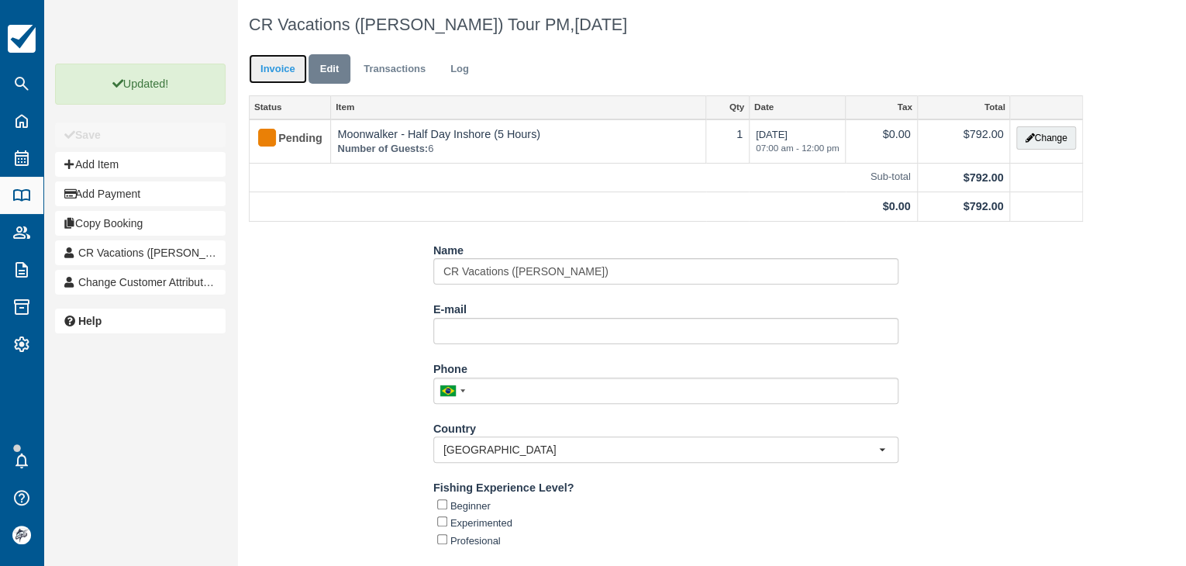
click at [281, 67] on link "Invoice" at bounding box center [278, 69] width 58 height 30
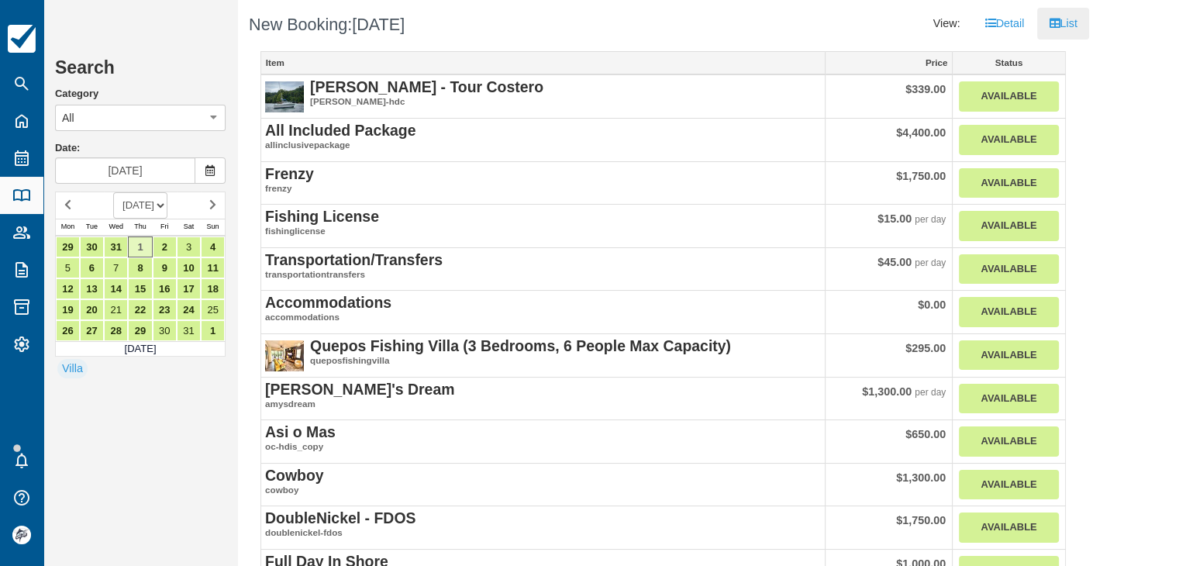
click at [167, 210] on select "[DATE] [DATE] [DATE] [DATE] [DATE] [DATE] [DATE] [DATE] [DATE] [DATE] [DATE] [D…" at bounding box center [140, 205] width 54 height 26
select select "20251201"
click at [113, 192] on select "[DATE] [DATE] [DATE] [DATE] [DATE] [DATE] [DATE] [DATE] [DATE] [DATE] [DATE] [D…" at bounding box center [140, 205] width 54 height 26
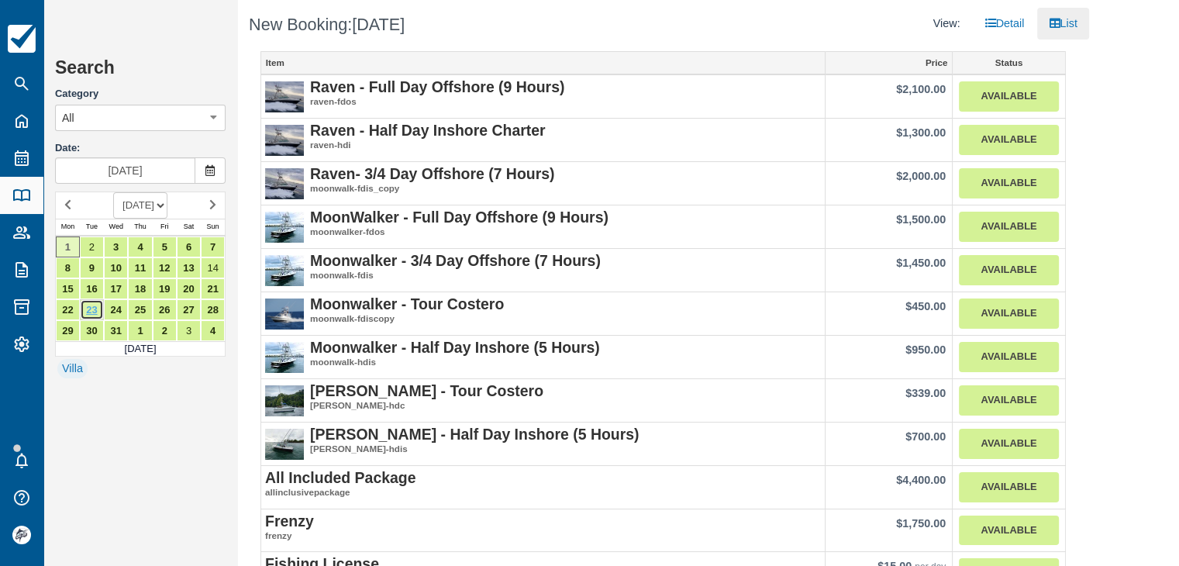
click at [90, 305] on link "23" at bounding box center [92, 309] width 24 height 21
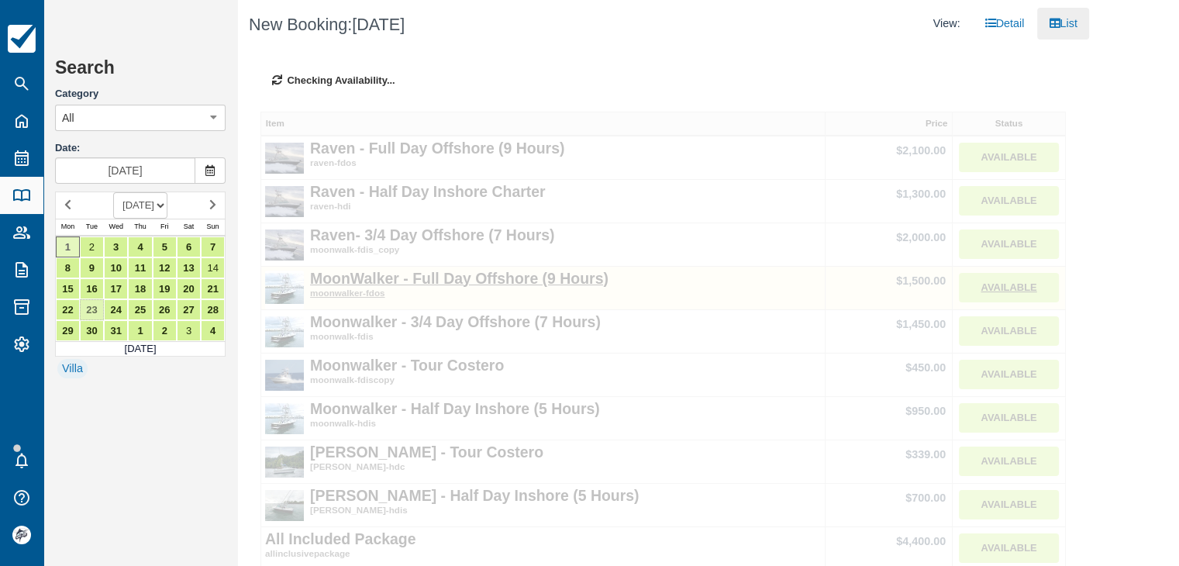
type input "[DATE]"
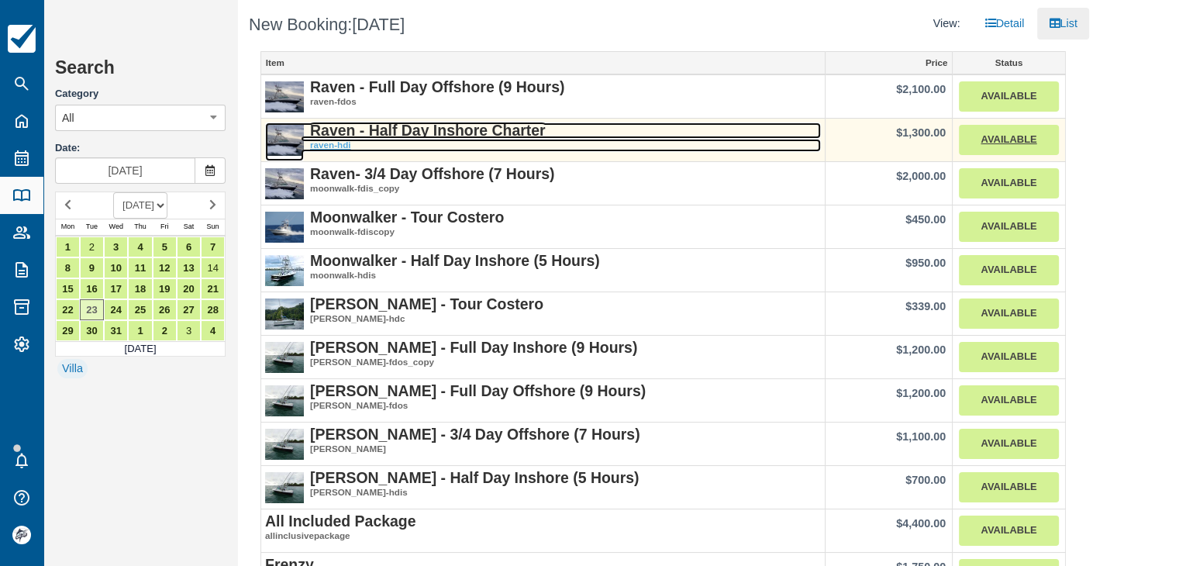
click at [413, 134] on strong "Raven - Half Day Inshore Charter" at bounding box center [428, 130] width 236 height 17
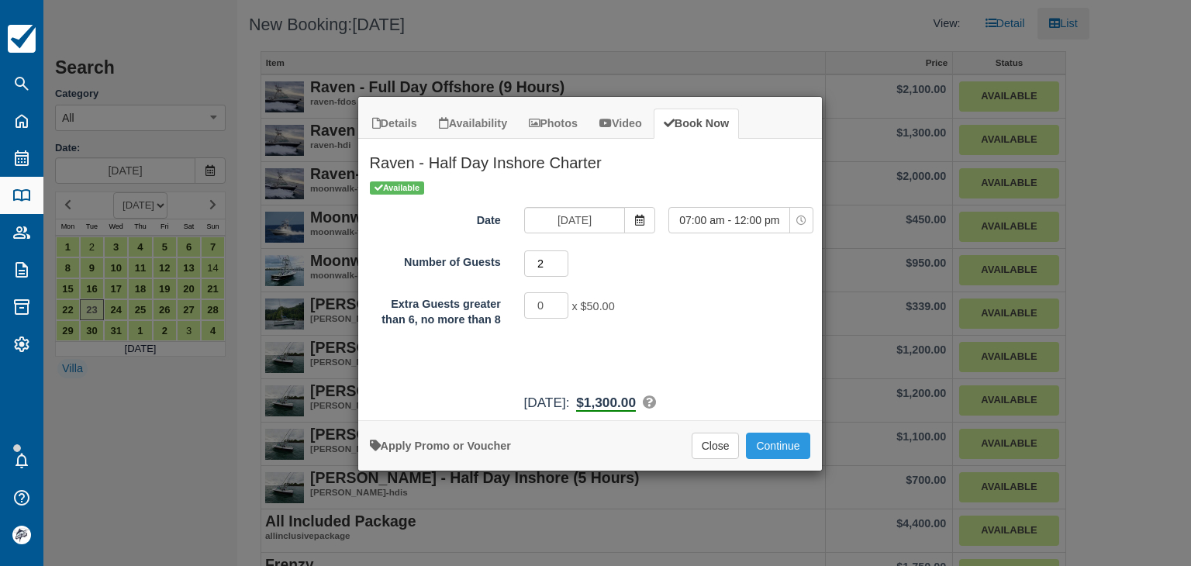
click at [561, 261] on input "2" at bounding box center [546, 263] width 45 height 26
click at [561, 261] on input "3" at bounding box center [546, 263] width 45 height 26
click at [561, 261] on input "4" at bounding box center [546, 263] width 45 height 26
click at [561, 261] on input "5" at bounding box center [546, 263] width 45 height 26
type input "6"
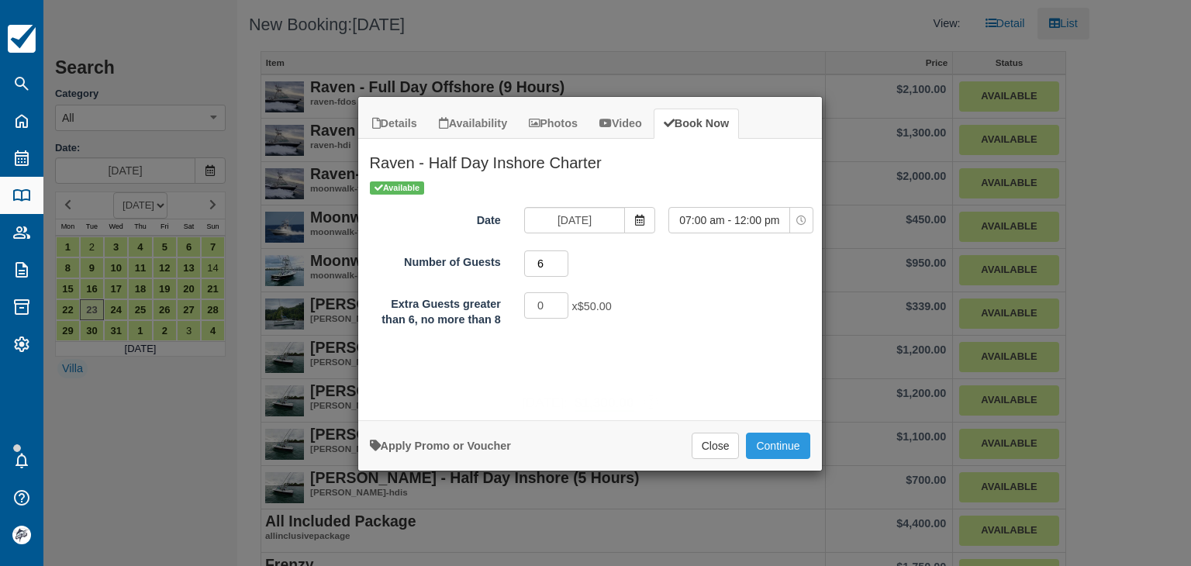
click at [561, 261] on input "6" at bounding box center [546, 263] width 45 height 26
click at [770, 444] on button "Continue" at bounding box center [778, 446] width 64 height 26
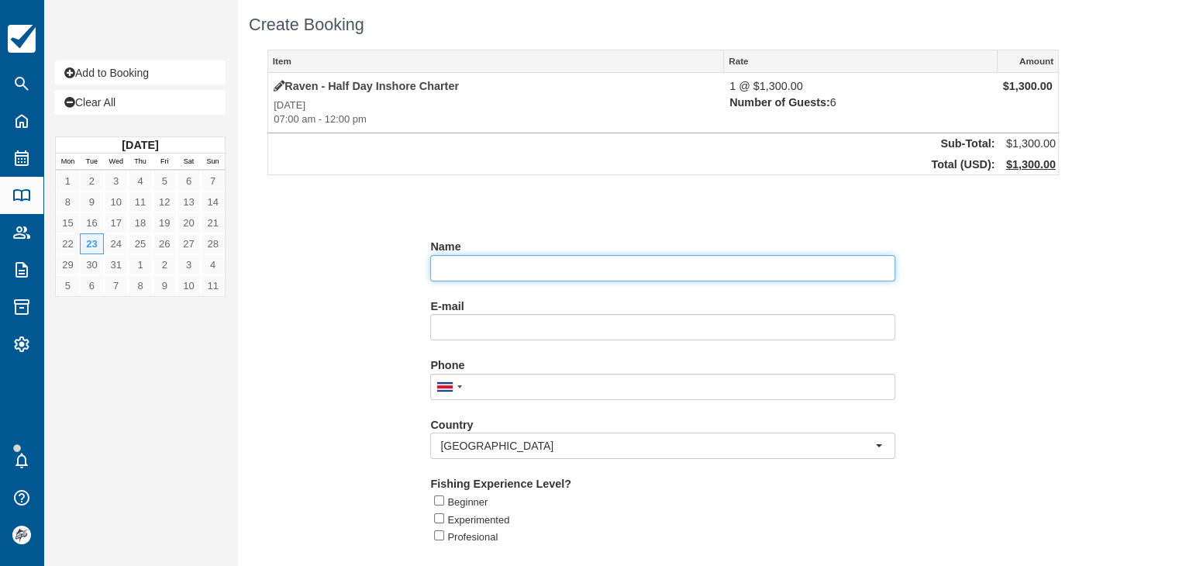
click at [457, 273] on input "Name" at bounding box center [662, 268] width 465 height 26
paste input "Elizabeth Jean"
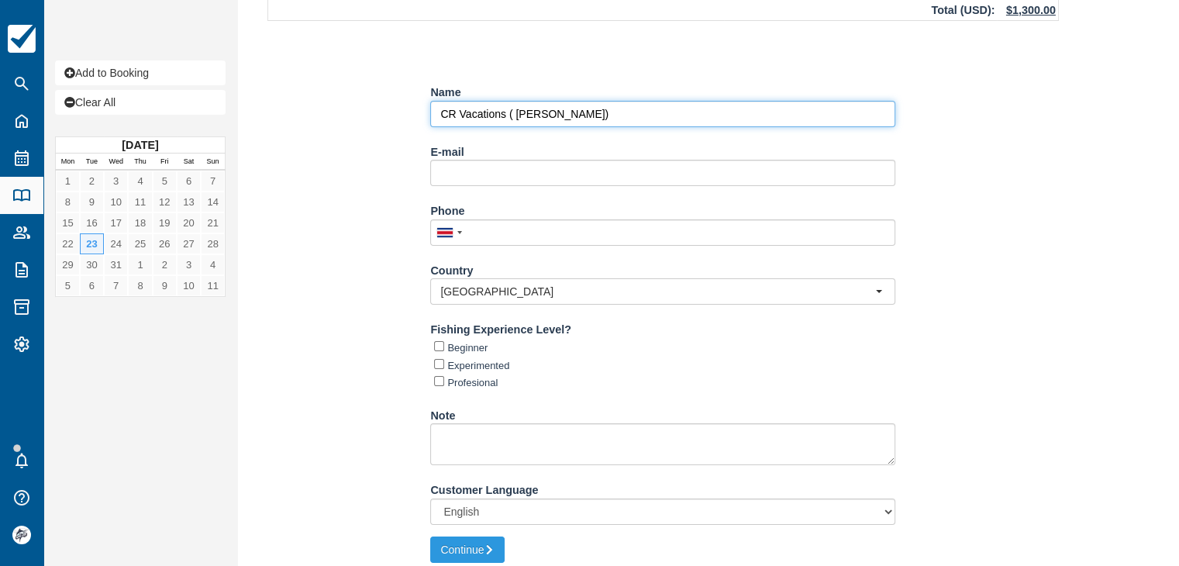
scroll to position [163, 0]
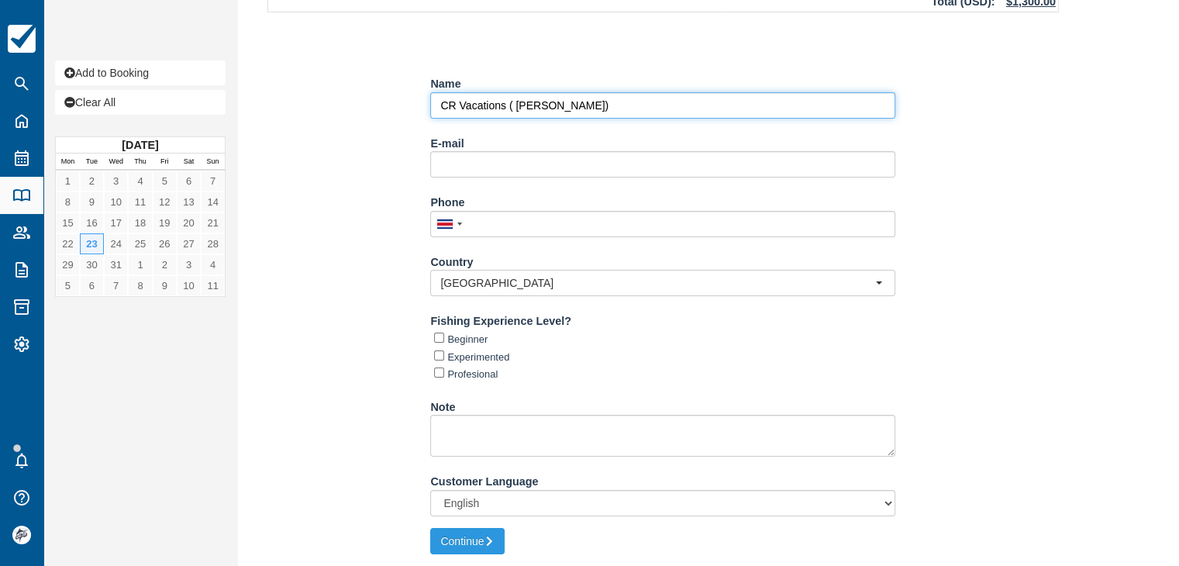
type input "CR Vacations ( [PERSON_NAME])"
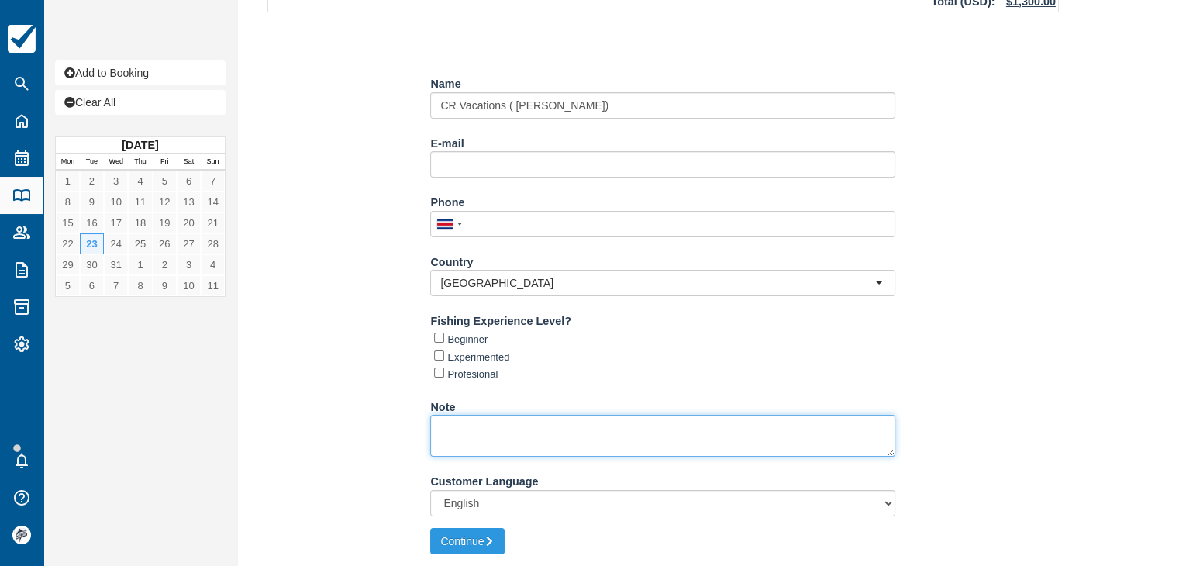
click at [487, 443] on textarea "Note" at bounding box center [662, 436] width 465 height 42
type textarea "6"
type textarea "c"
type textarea "Conf como Moonwalker / 6 Paxs"
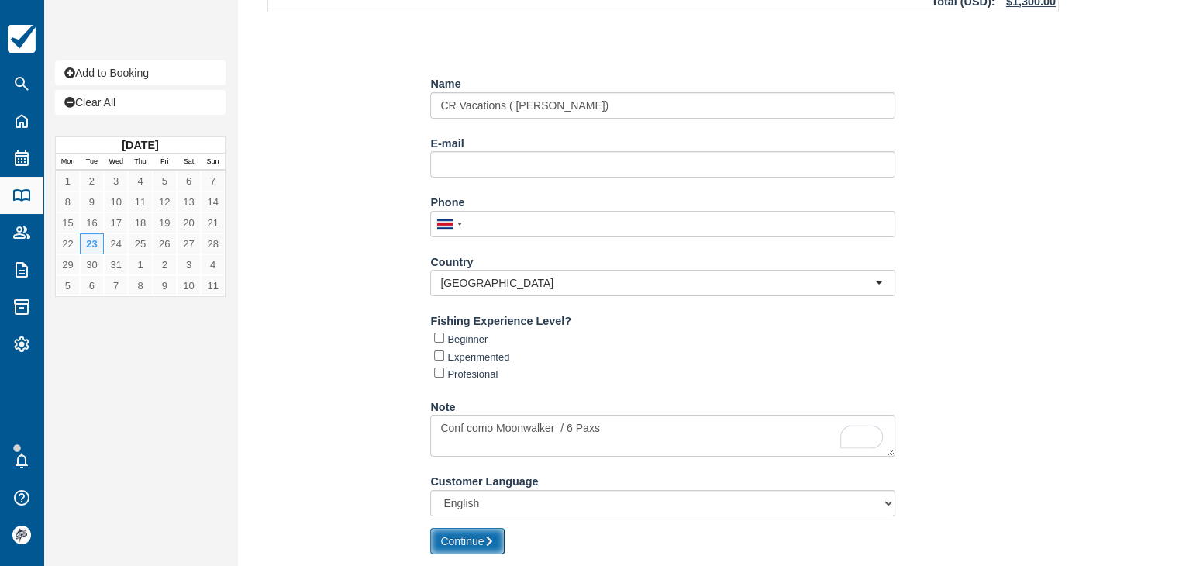
click at [485, 539] on button "Continue" at bounding box center [467, 541] width 74 height 26
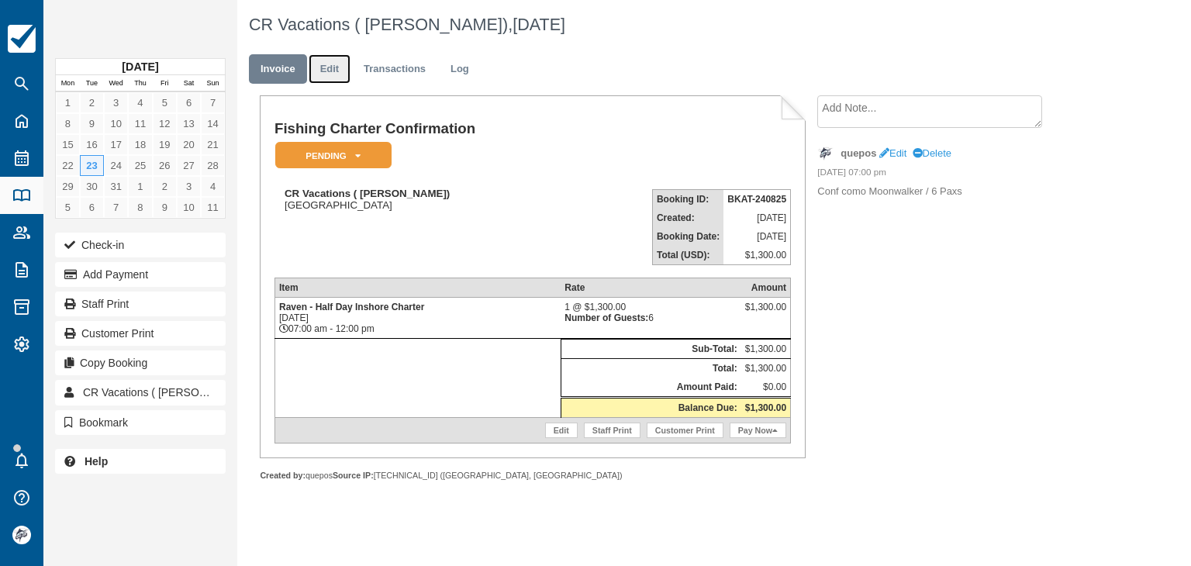
click at [338, 75] on link "Edit" at bounding box center [330, 69] width 42 height 30
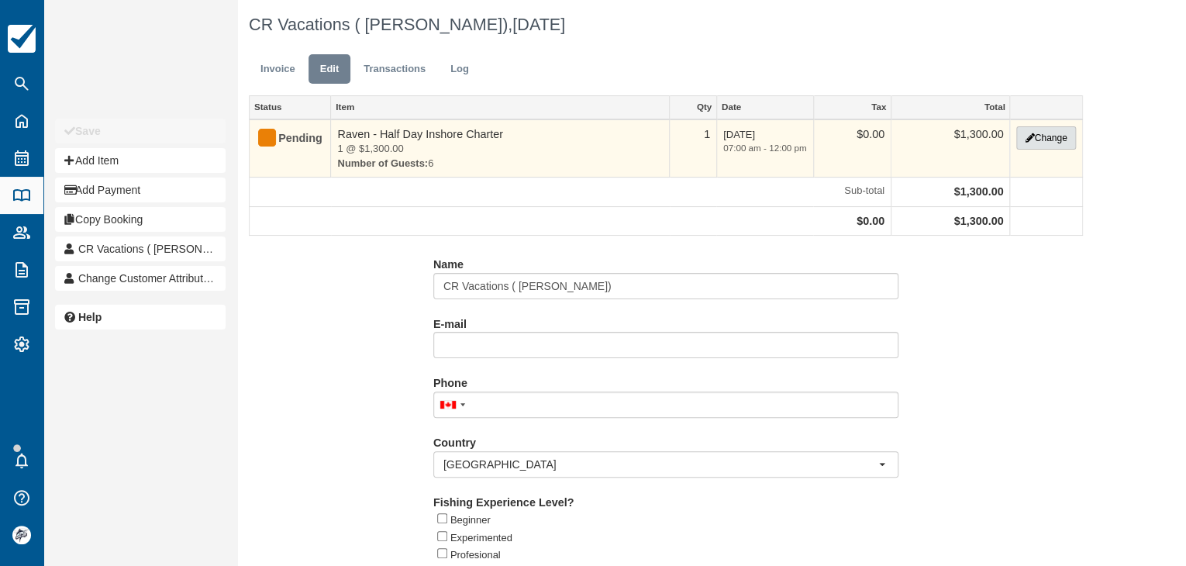
click at [1044, 135] on button "Change" at bounding box center [1046, 137] width 59 height 23
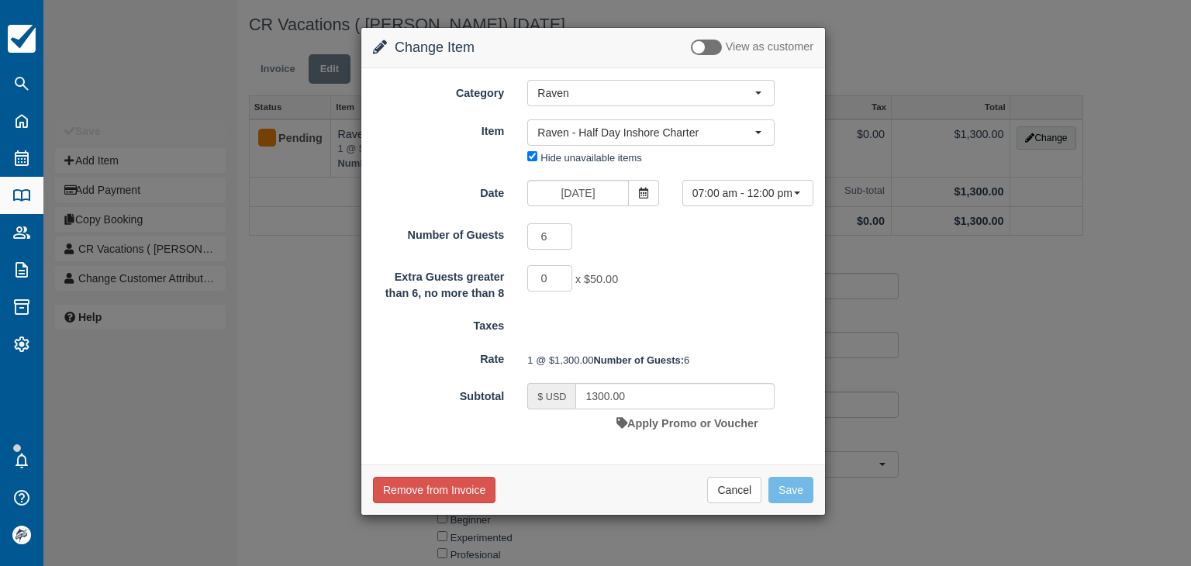
drag, startPoint x: 623, startPoint y: 436, endPoint x: 636, endPoint y: 427, distance: 15.1
click at [627, 435] on div "Apply Promo or Voucher" at bounding box center [686, 423] width 141 height 28
click at [650, 409] on input "1300.00" at bounding box center [674, 396] width 199 height 26
click at [651, 409] on input "1300.00" at bounding box center [674, 396] width 199 height 26
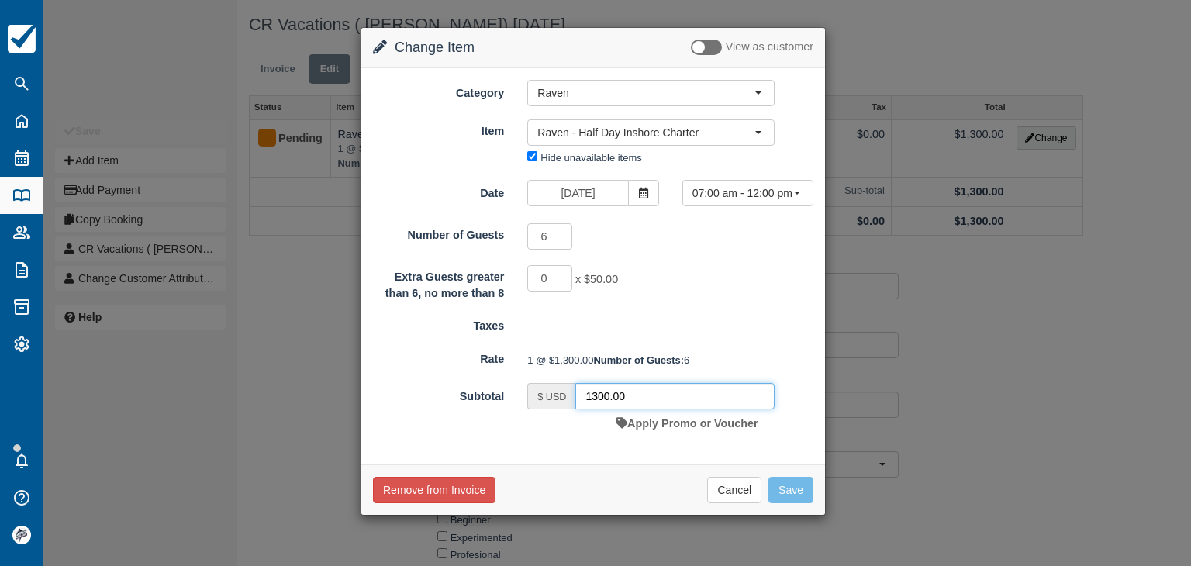
click at [651, 409] on input "1300.00" at bounding box center [674, 396] width 199 height 26
type input "860"
click at [789, 503] on button "Save" at bounding box center [790, 490] width 45 height 26
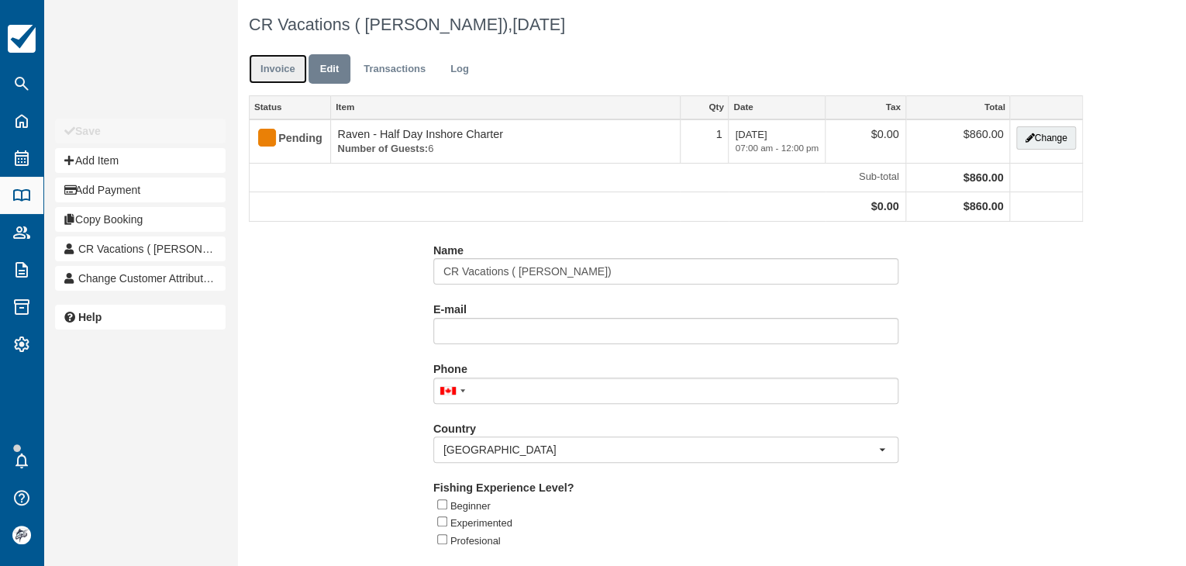
click at [277, 76] on link "Invoice" at bounding box center [278, 69] width 58 height 30
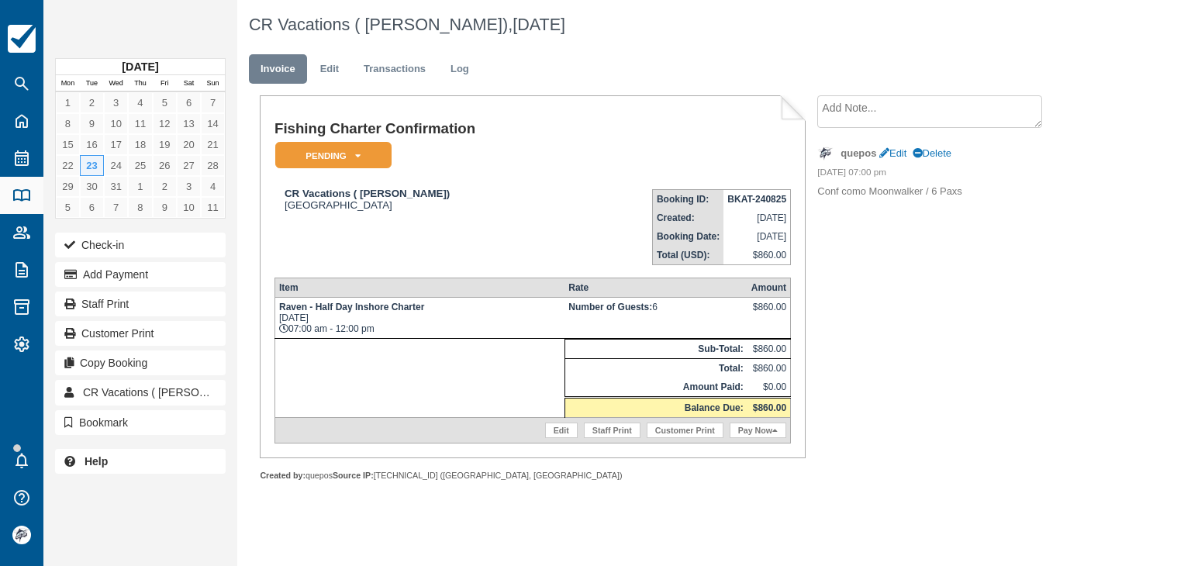
click at [731, 197] on strong "BKAT-240825" at bounding box center [756, 199] width 59 height 11
click at [737, 199] on strong "BKAT-240825" at bounding box center [756, 199] width 59 height 11
copy tbody "BKAT-240825"
